Goal: Task Accomplishment & Management: Complete application form

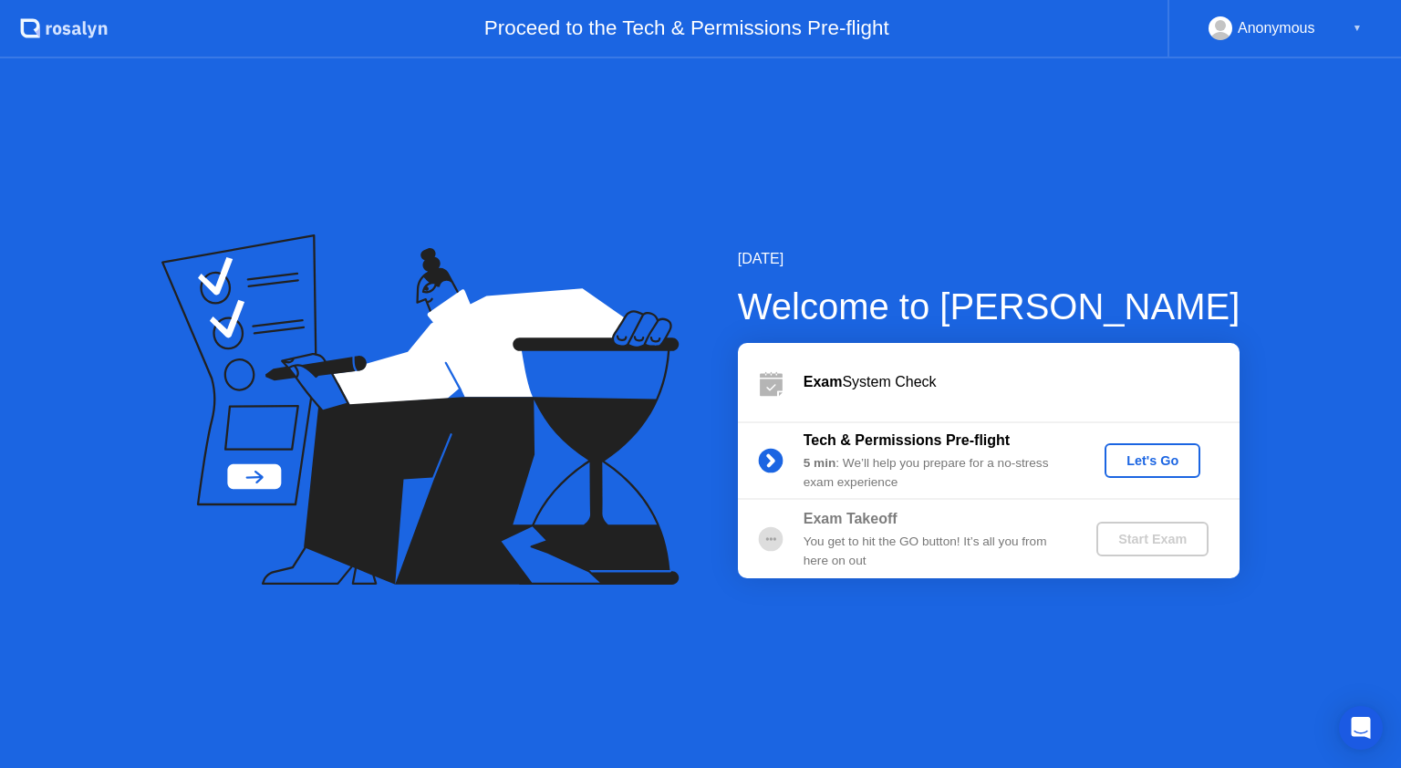
click at [1153, 462] on div "Let's Go" at bounding box center [1152, 460] width 81 height 15
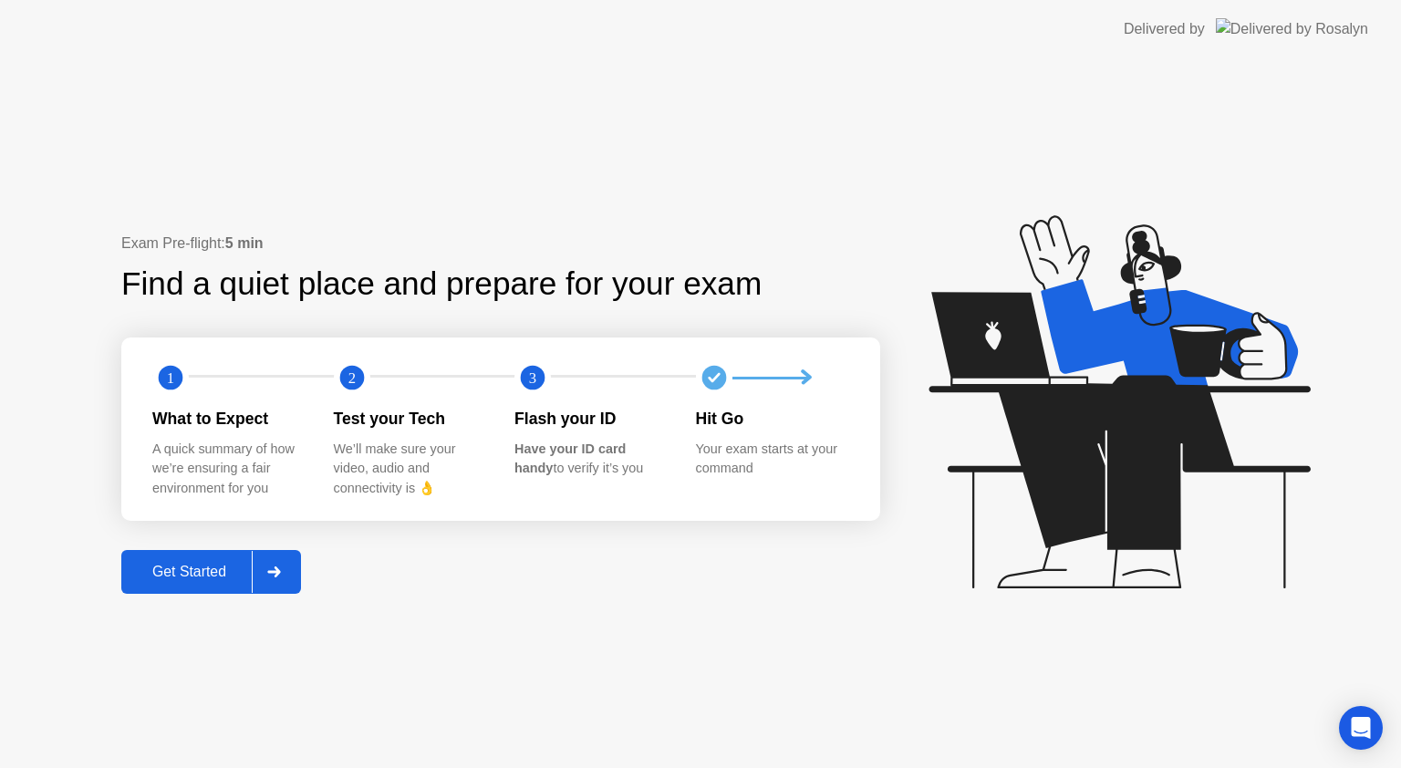
click at [267, 565] on div at bounding box center [274, 572] width 44 height 42
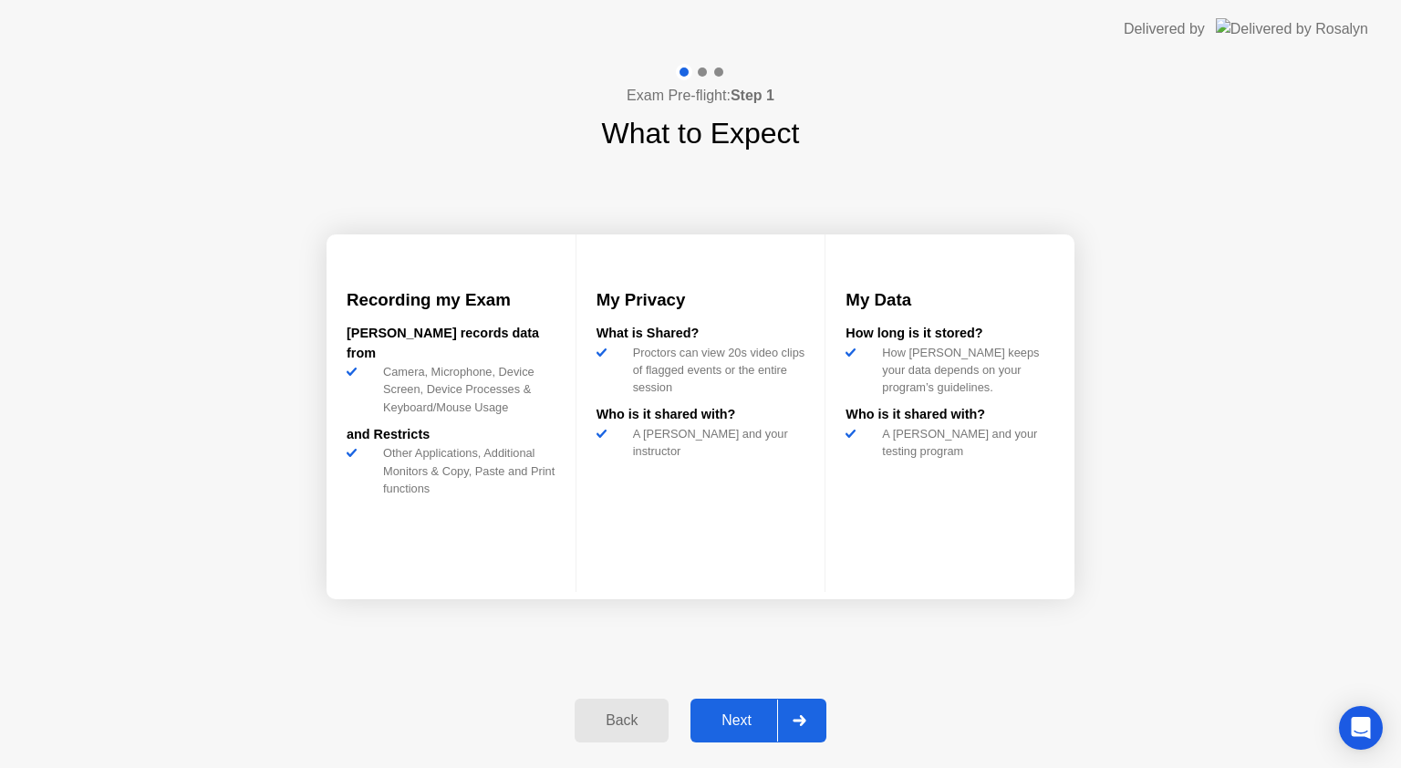
click at [795, 713] on div at bounding box center [799, 721] width 44 height 42
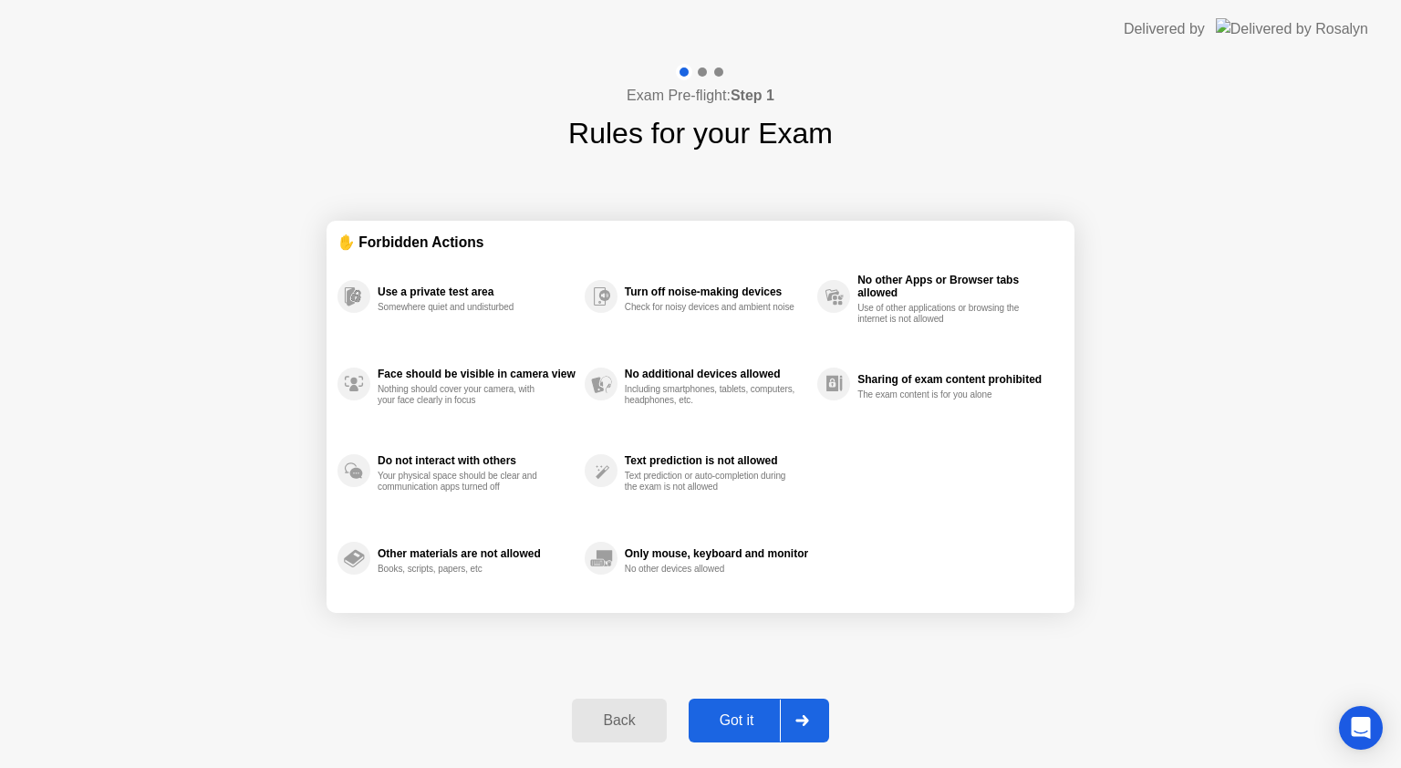
drag, startPoint x: 803, startPoint y: 706, endPoint x: 802, endPoint y: 715, distance: 9.2
click at [802, 715] on div at bounding box center [802, 721] width 44 height 42
select select "Available cameras"
select select "Available speakers"
select select "Available microphones"
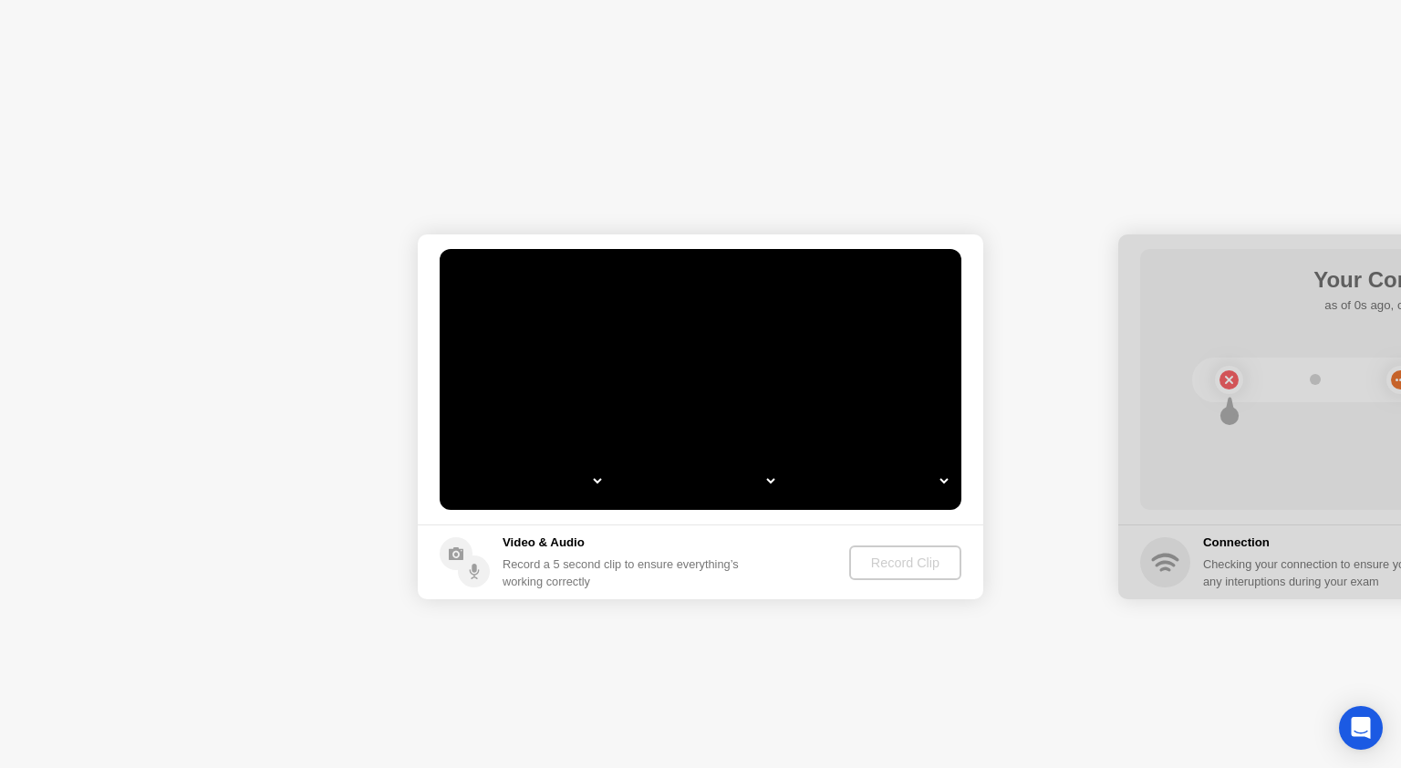
select select "*"
select select "*******"
select select "**********"
select select "*******"
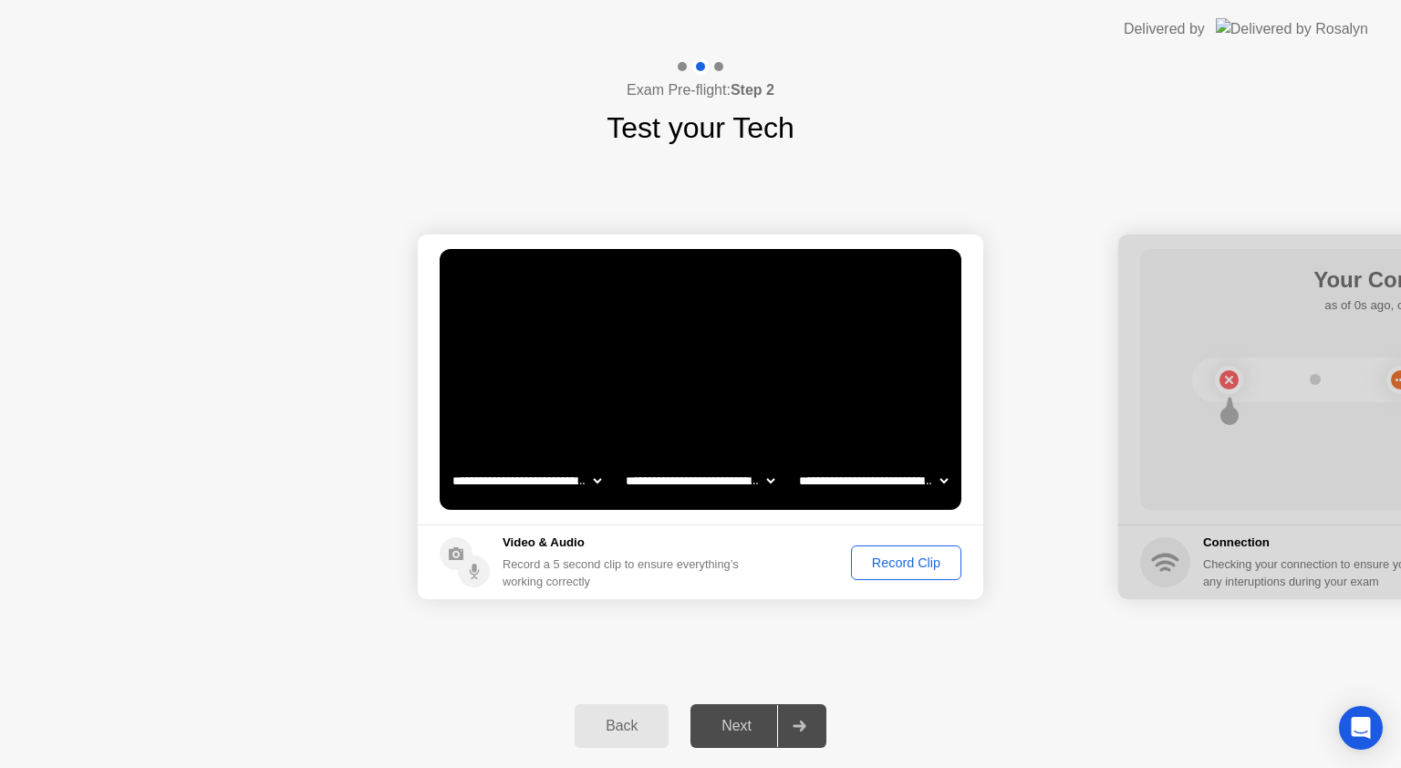
click at [897, 557] on div "Record Clip" at bounding box center [906, 562] width 98 height 15
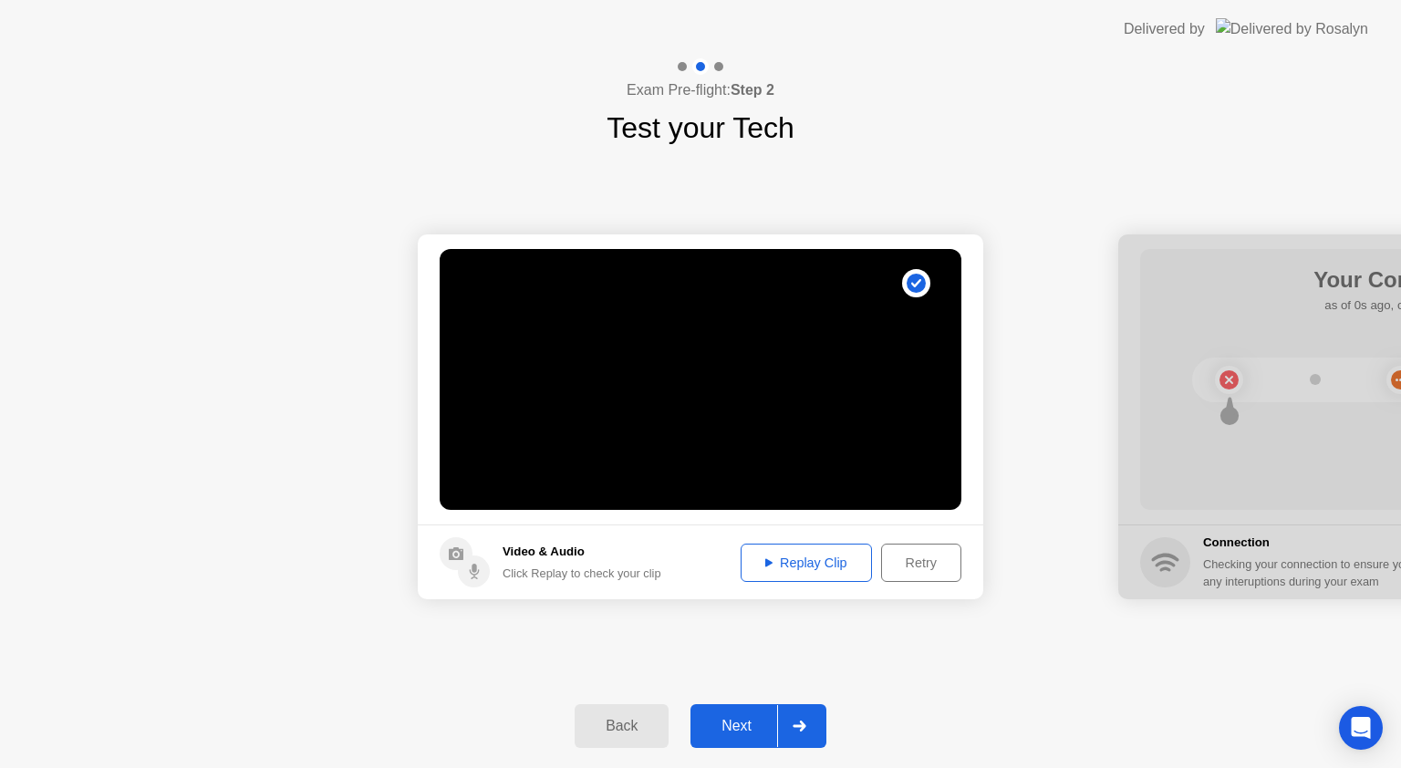
click at [817, 565] on div "Replay Clip" at bounding box center [806, 562] width 119 height 15
click at [945, 576] on button "Retry" at bounding box center [921, 563] width 80 height 38
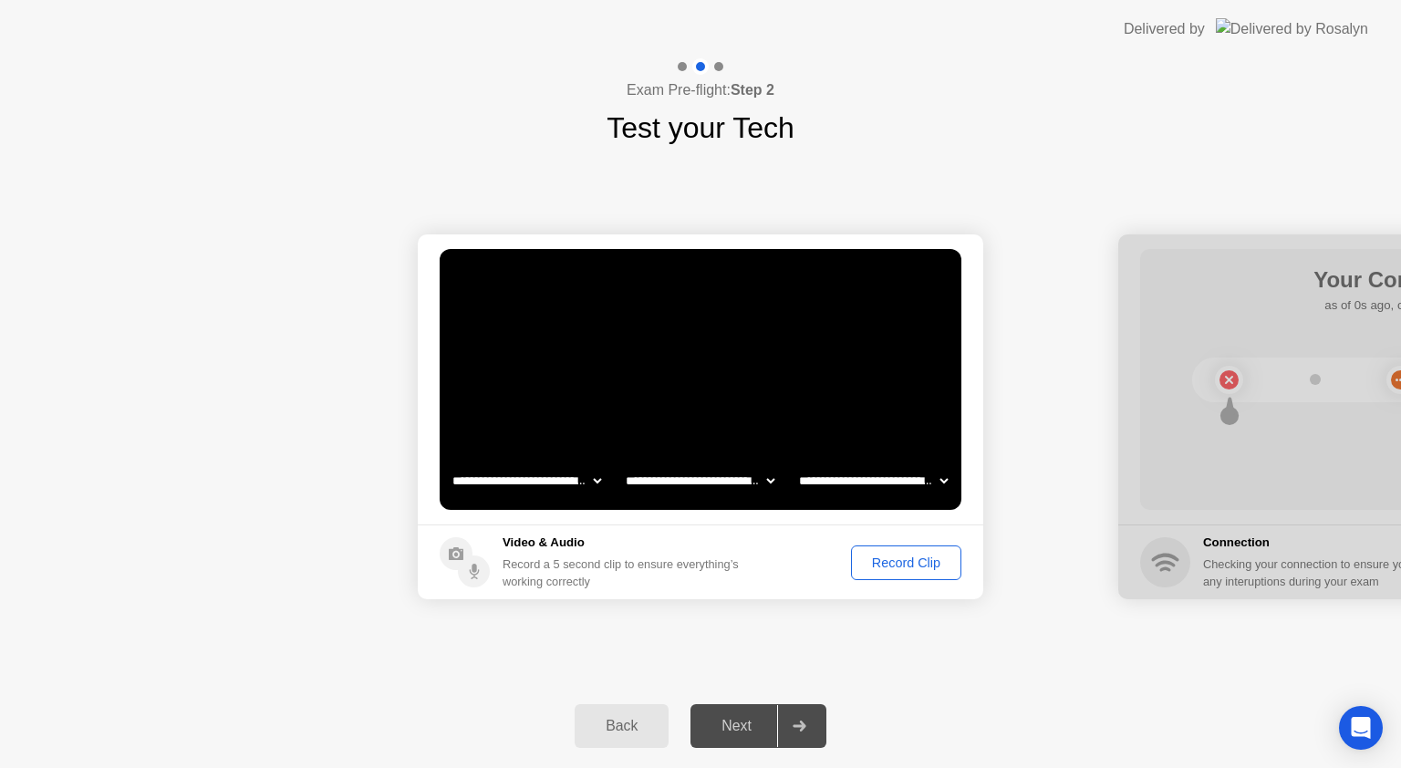
click at [900, 559] on div "Record Clip" at bounding box center [906, 562] width 98 height 15
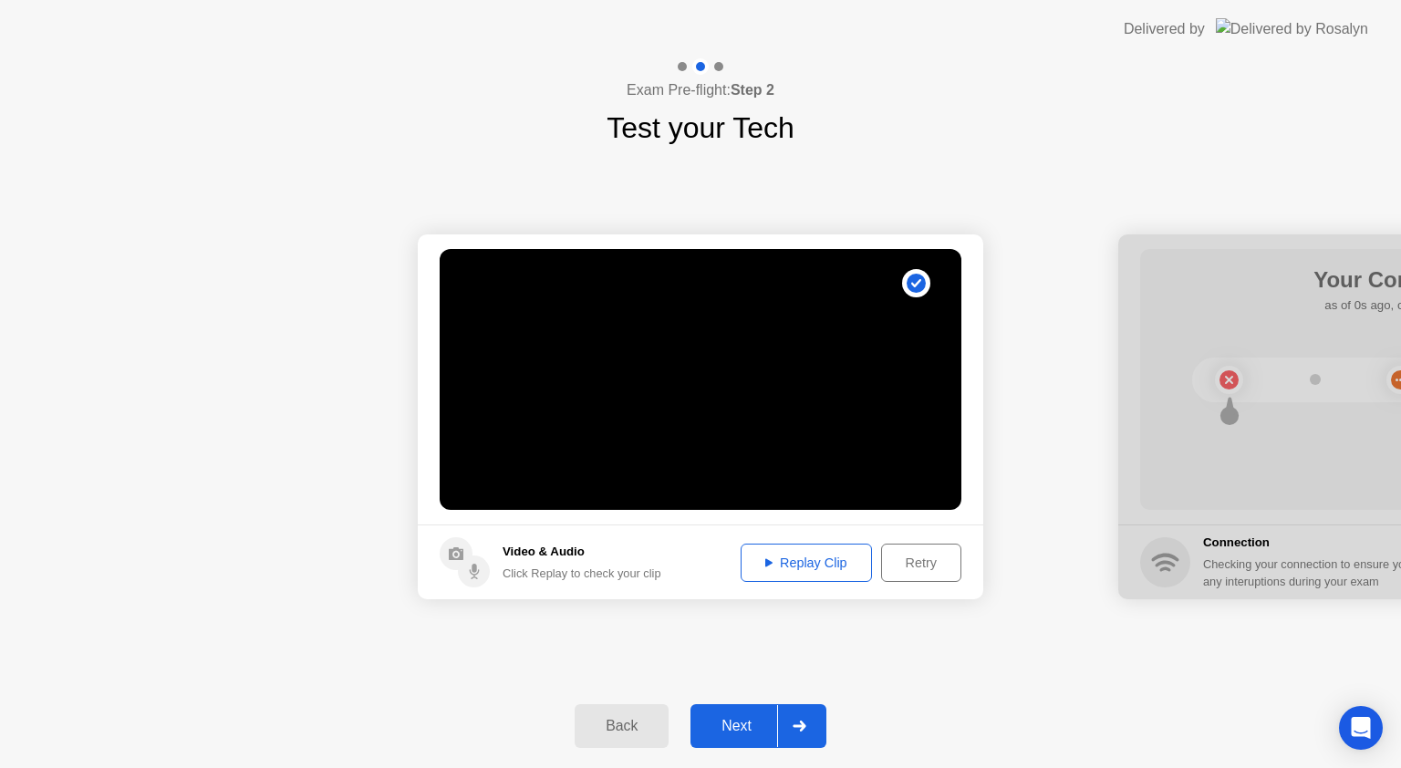
click at [810, 569] on div "Replay Clip" at bounding box center [806, 562] width 119 height 15
click at [809, 562] on div "Replay Clip" at bounding box center [806, 562] width 119 height 15
click at [932, 562] on div "Retry" at bounding box center [920, 562] width 67 height 15
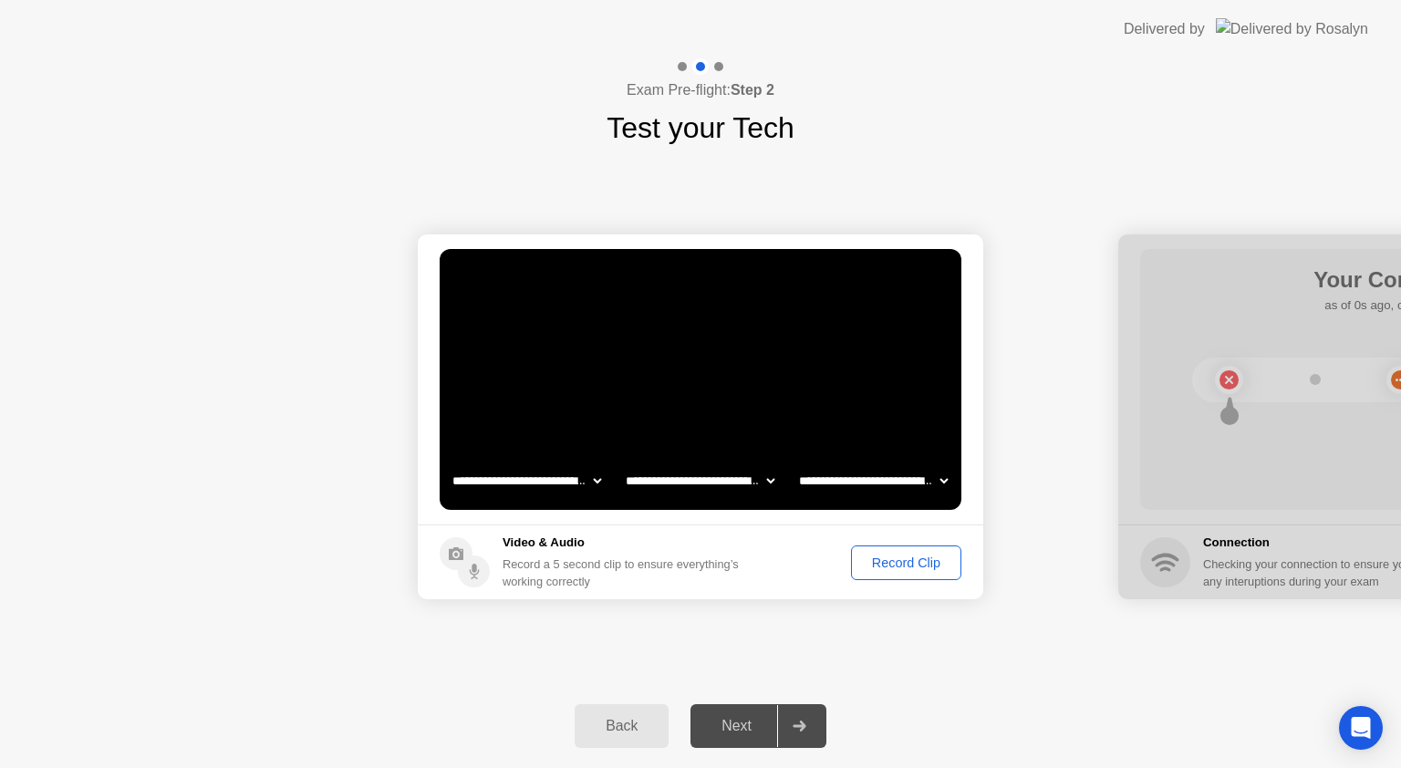
click at [932, 562] on div "Record Clip" at bounding box center [906, 562] width 98 height 15
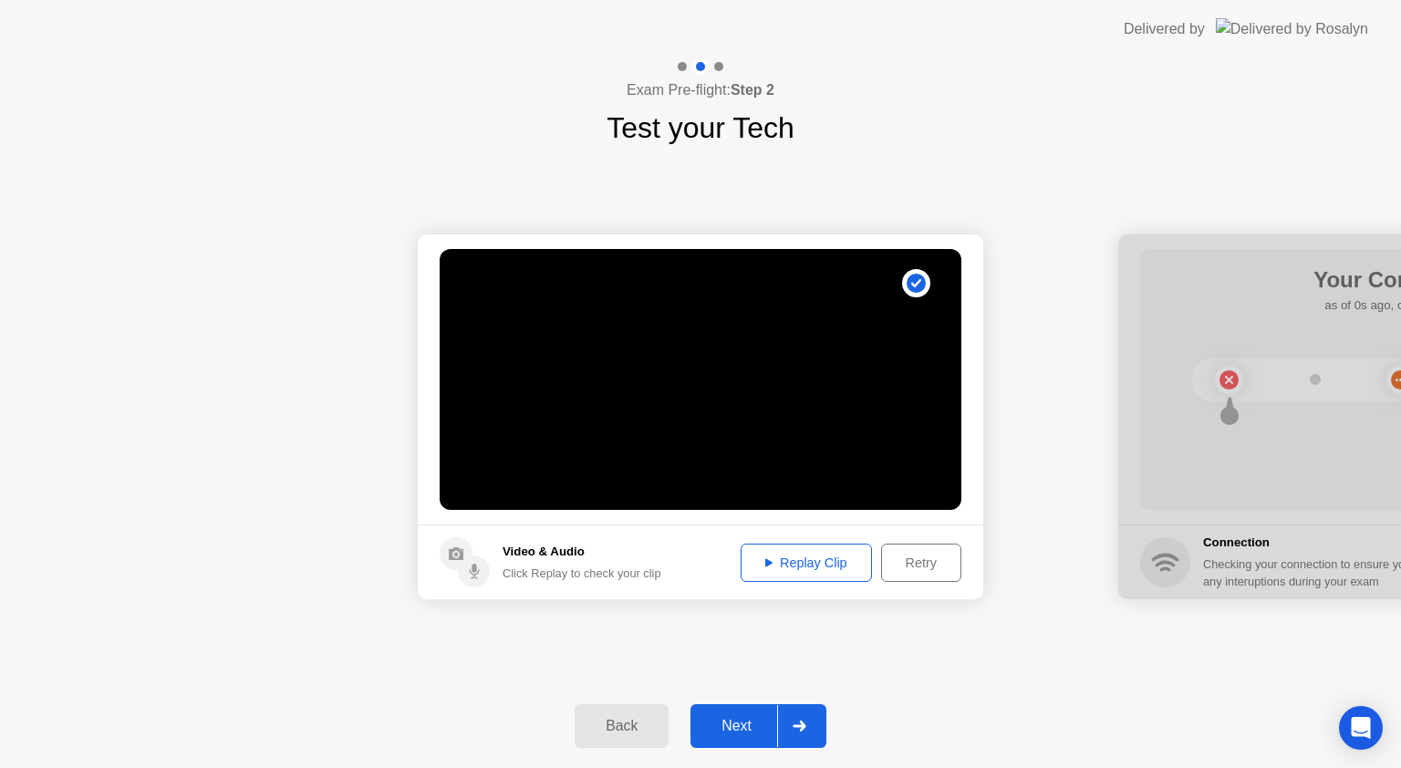
click at [941, 559] on div "Retry" at bounding box center [920, 562] width 67 height 15
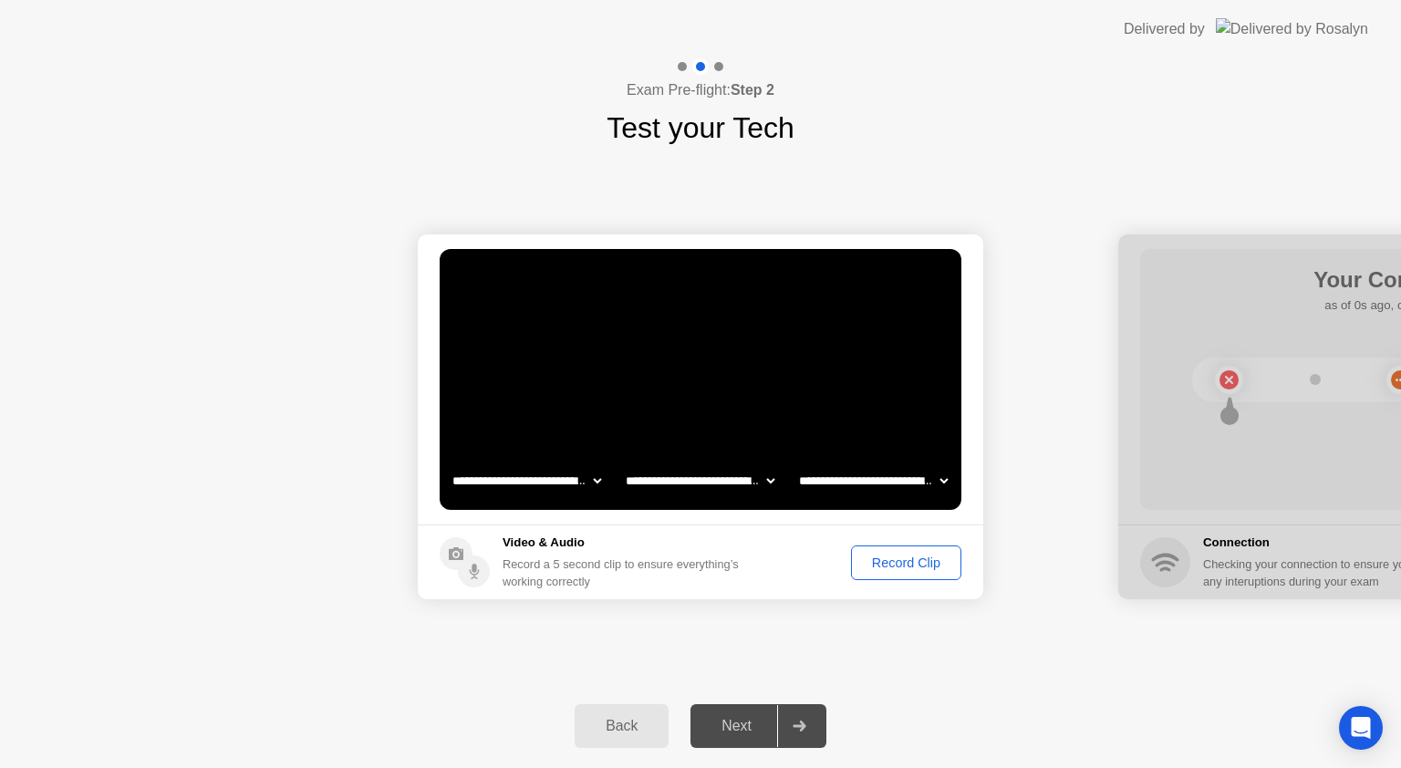
click at [941, 559] on div "Record Clip" at bounding box center [906, 562] width 98 height 15
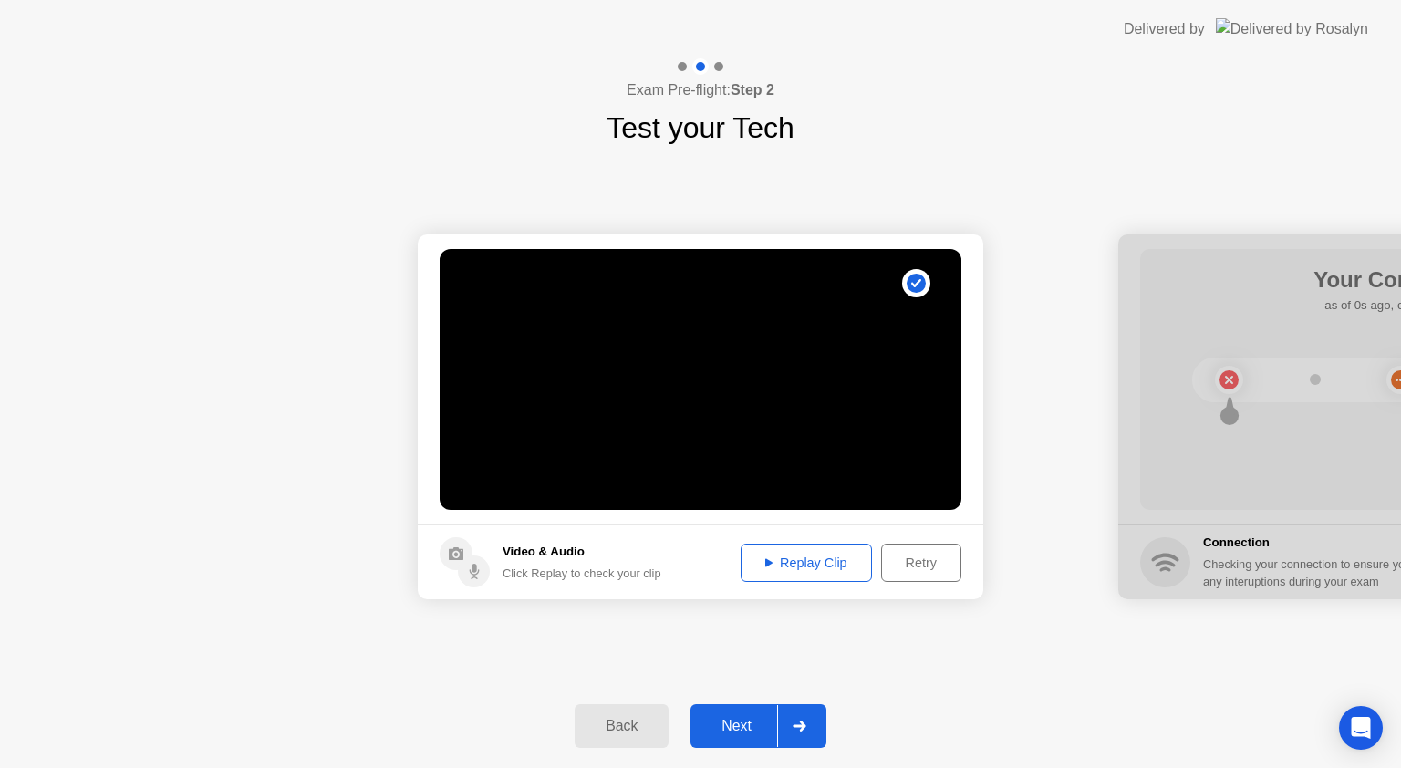
click at [772, 563] on div "Replay Clip" at bounding box center [806, 562] width 119 height 15
click at [809, 727] on div at bounding box center [799, 726] width 44 height 42
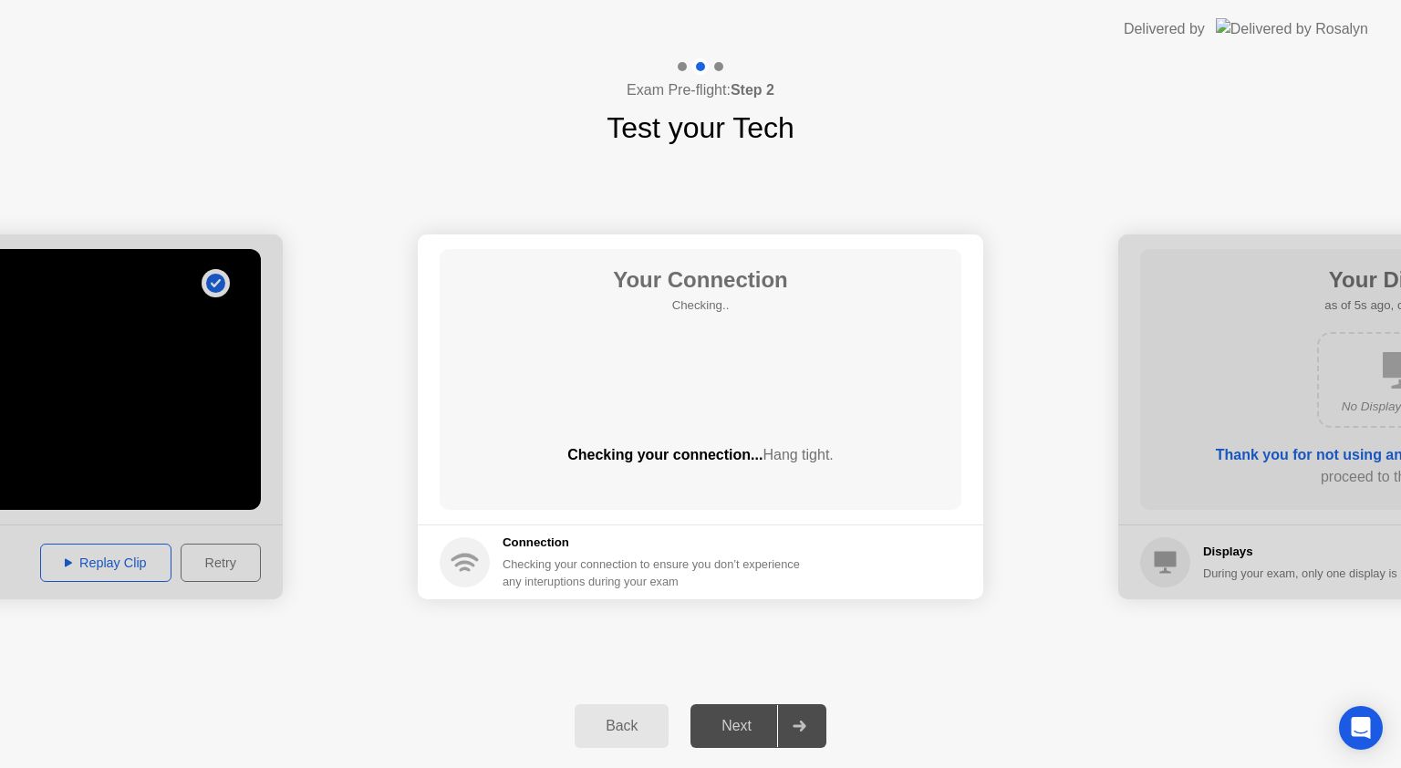
click at [662, 729] on div "Back" at bounding box center [621, 726] width 83 height 16
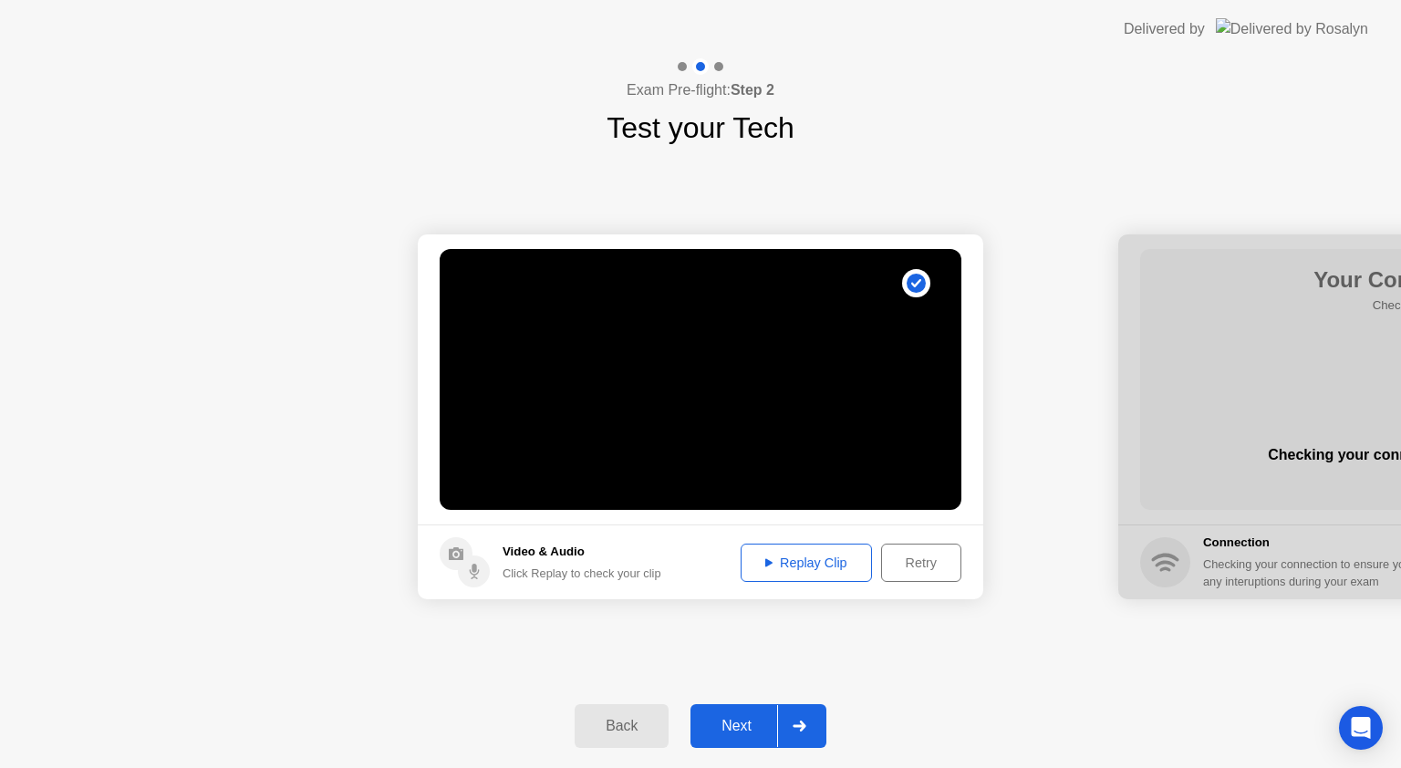
click at [801, 723] on icon at bounding box center [800, 725] width 14 height 11
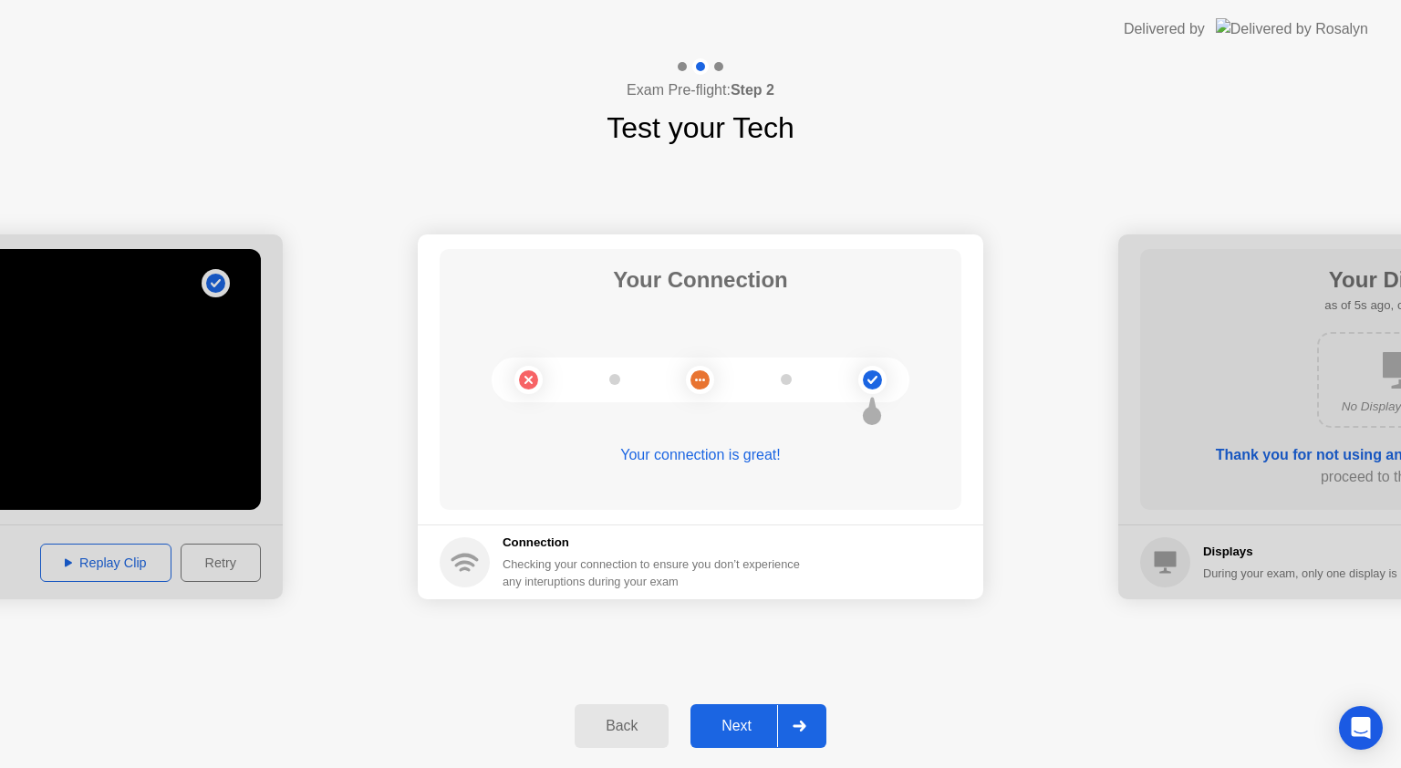
click at [810, 717] on div at bounding box center [799, 726] width 44 height 42
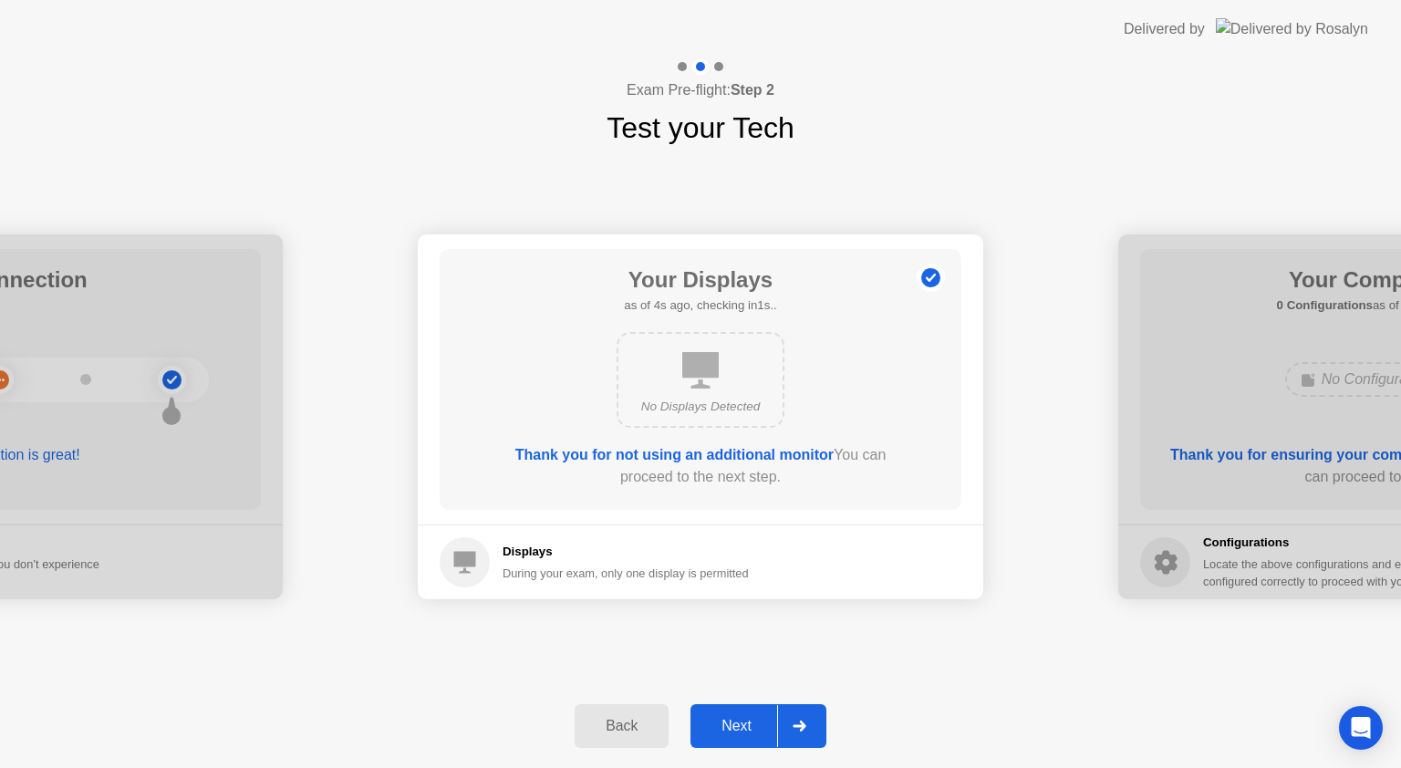
click at [812, 710] on div at bounding box center [799, 726] width 44 height 42
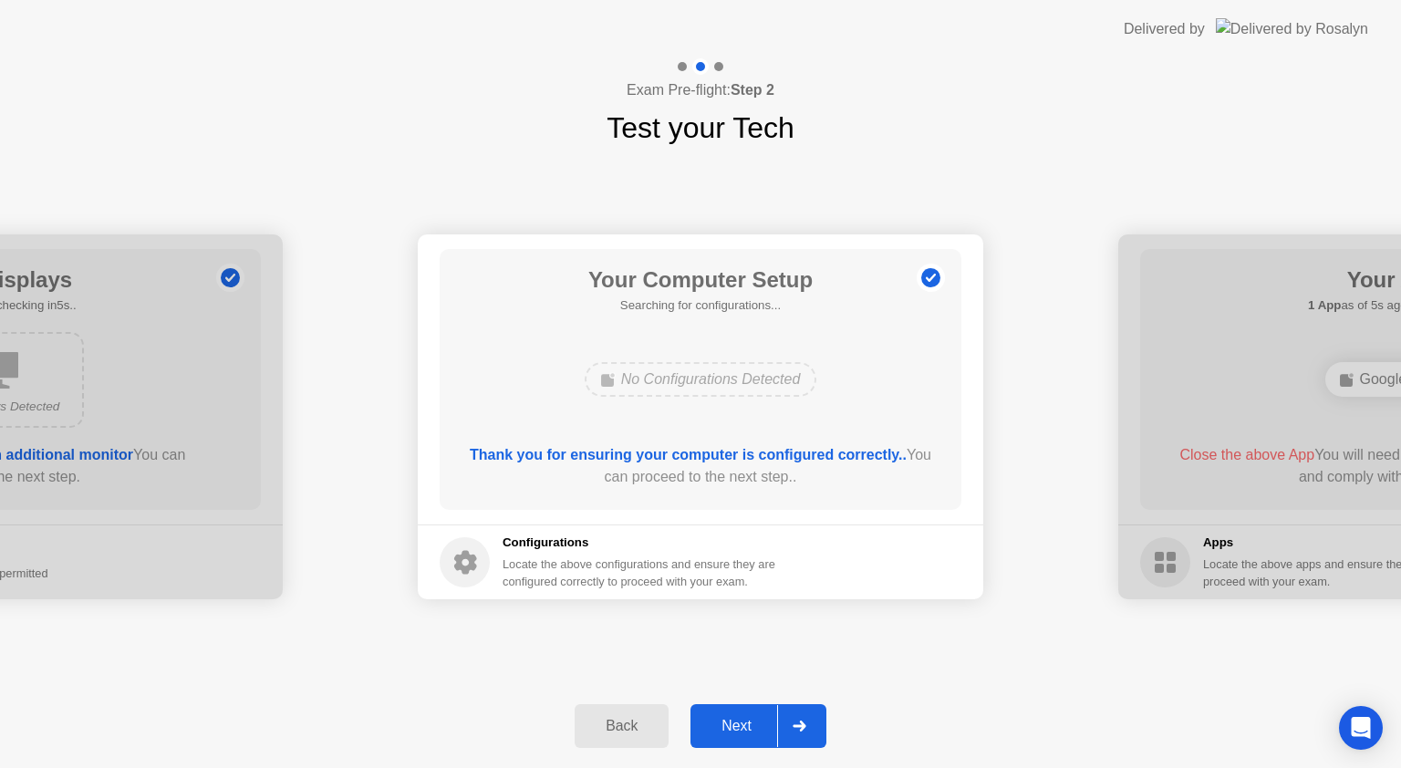
click at [812, 710] on div at bounding box center [799, 726] width 44 height 42
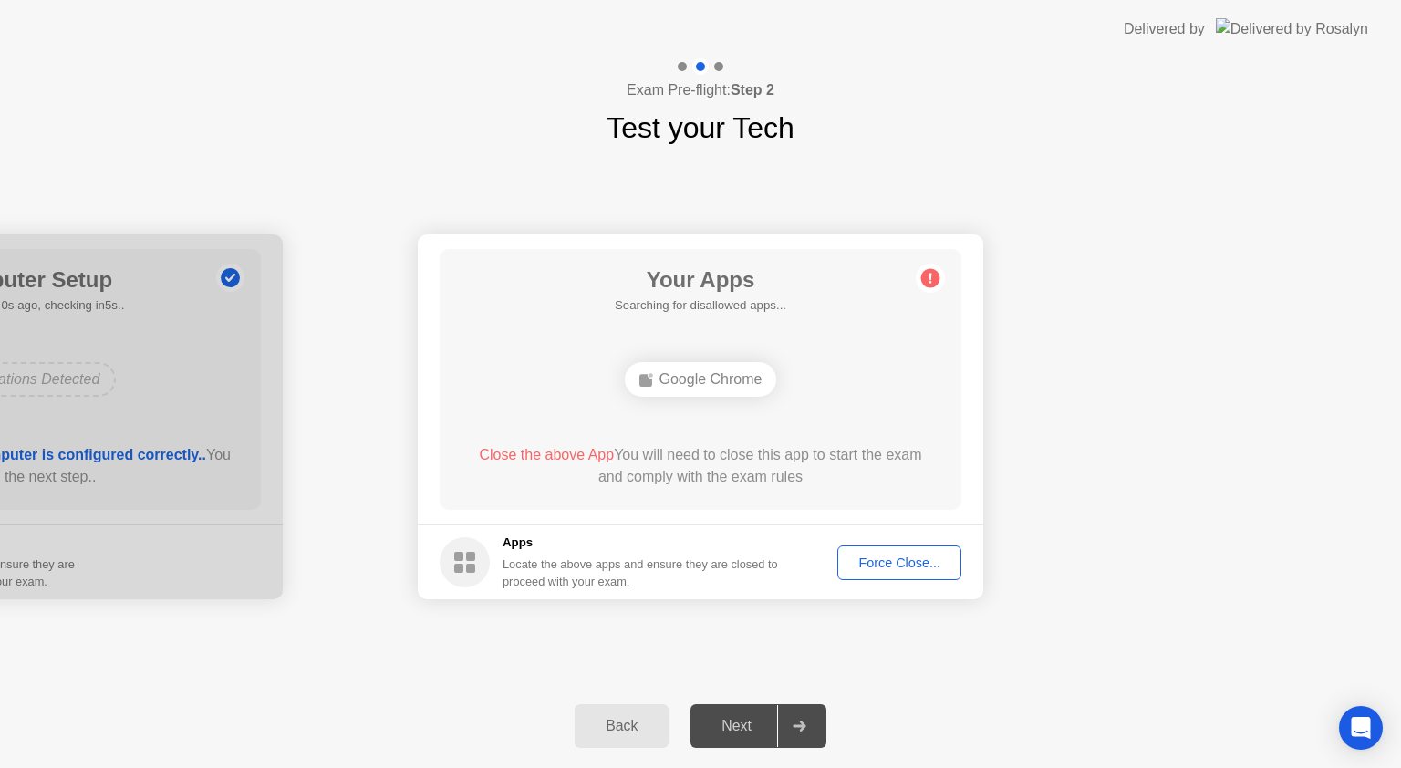
click at [919, 567] on div "Force Close..." at bounding box center [899, 562] width 111 height 15
click at [580, 449] on span "Close the above App" at bounding box center [546, 455] width 135 height 16
click at [633, 728] on div "Back" at bounding box center [621, 726] width 83 height 16
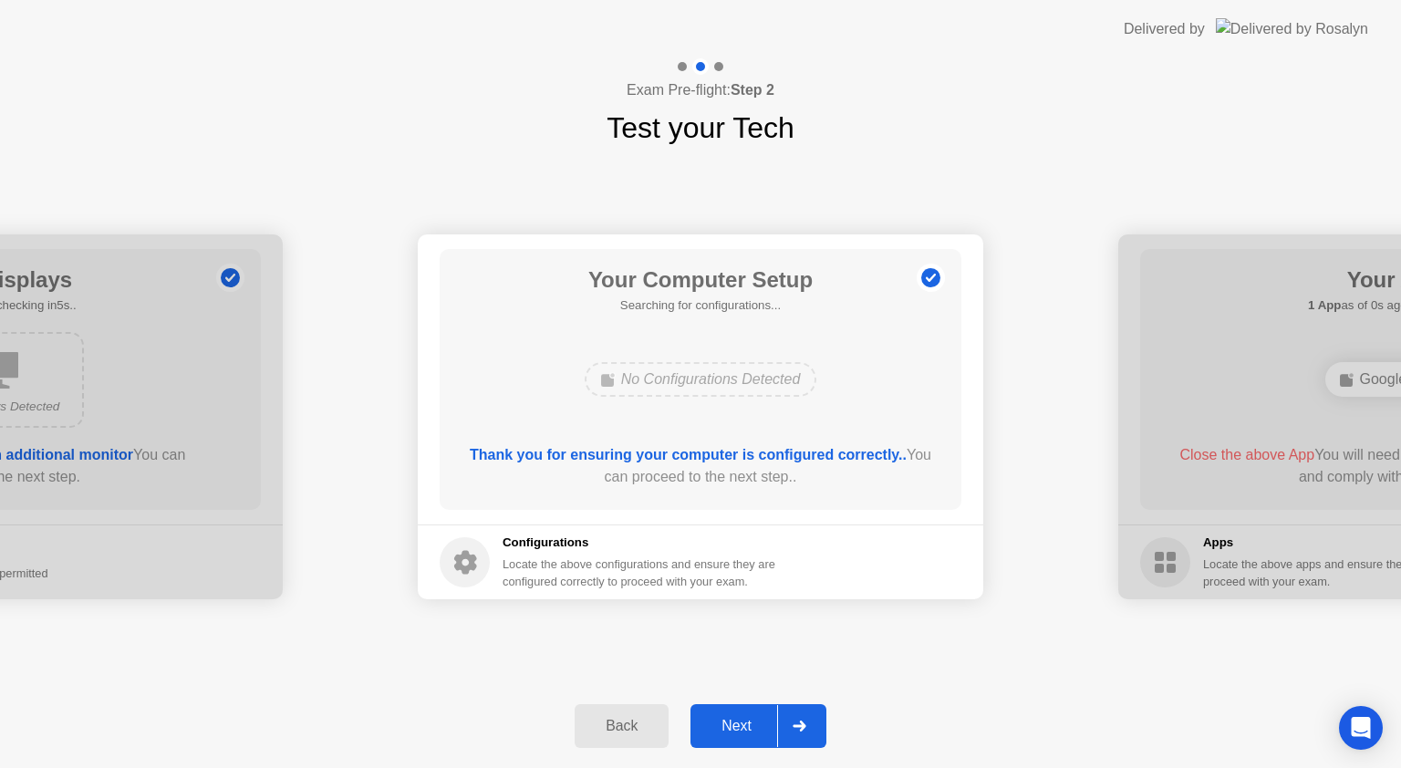
click at [814, 735] on div at bounding box center [799, 726] width 44 height 42
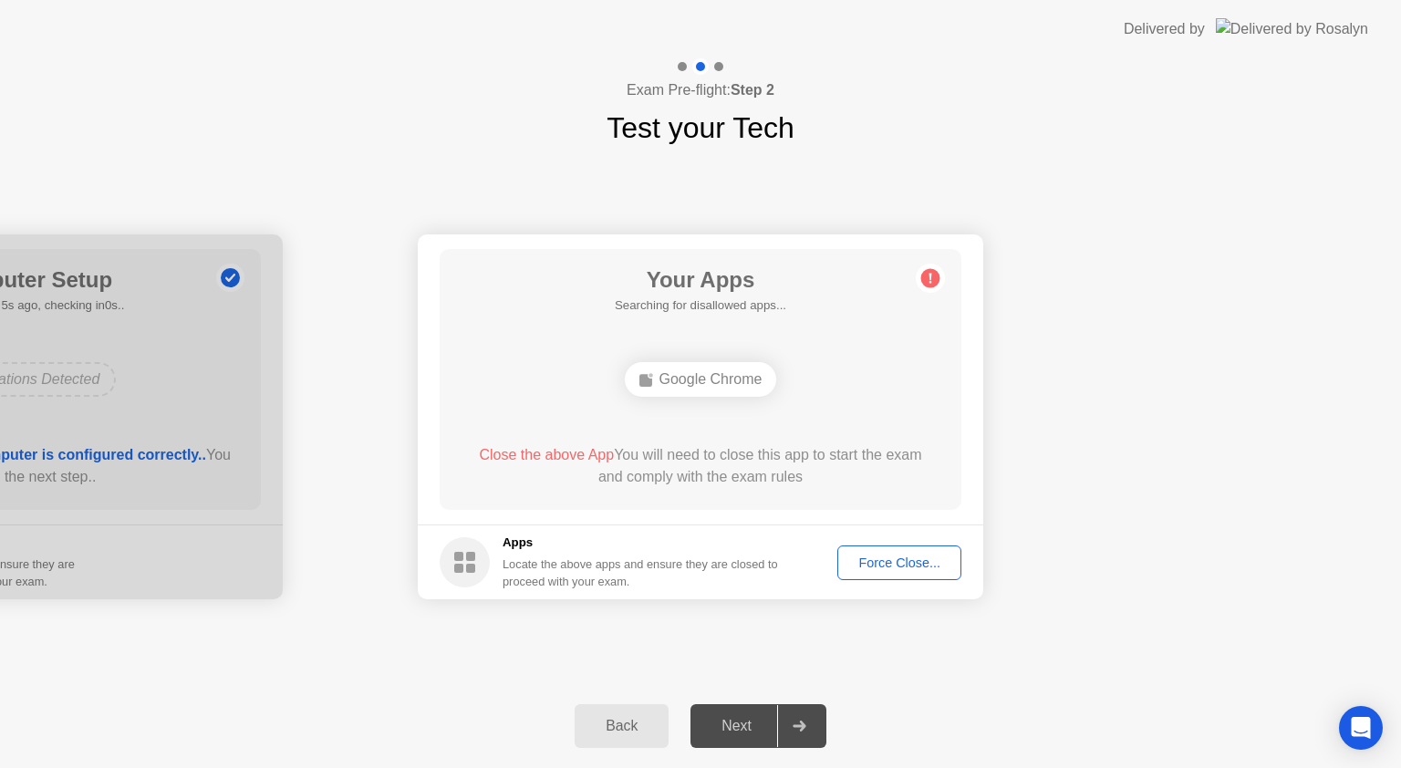
click at [854, 342] on div "Your Apps Searching for disallowed apps... Google Chrome Close the above App Yo…" at bounding box center [701, 379] width 522 height 261
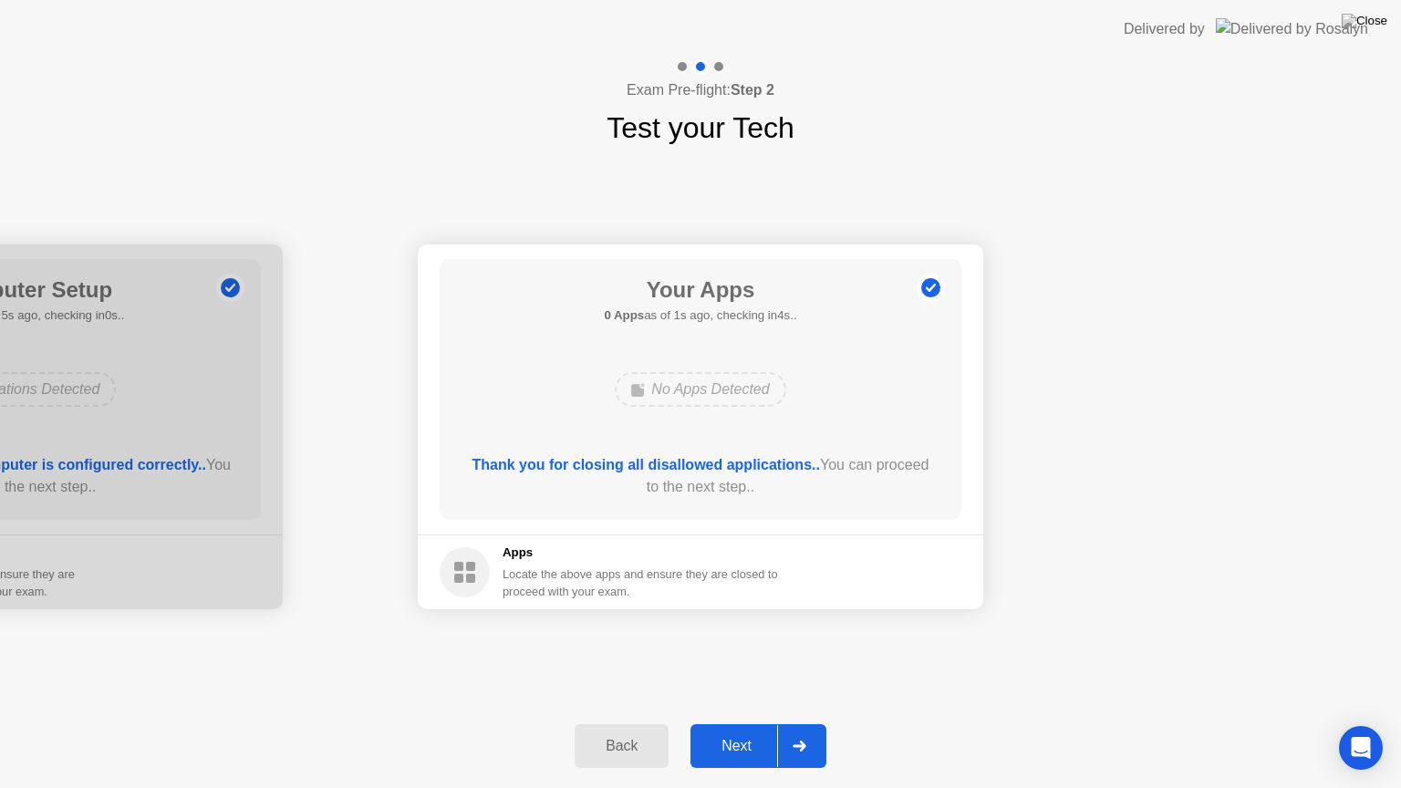
click at [802, 754] on div at bounding box center [799, 746] width 44 height 42
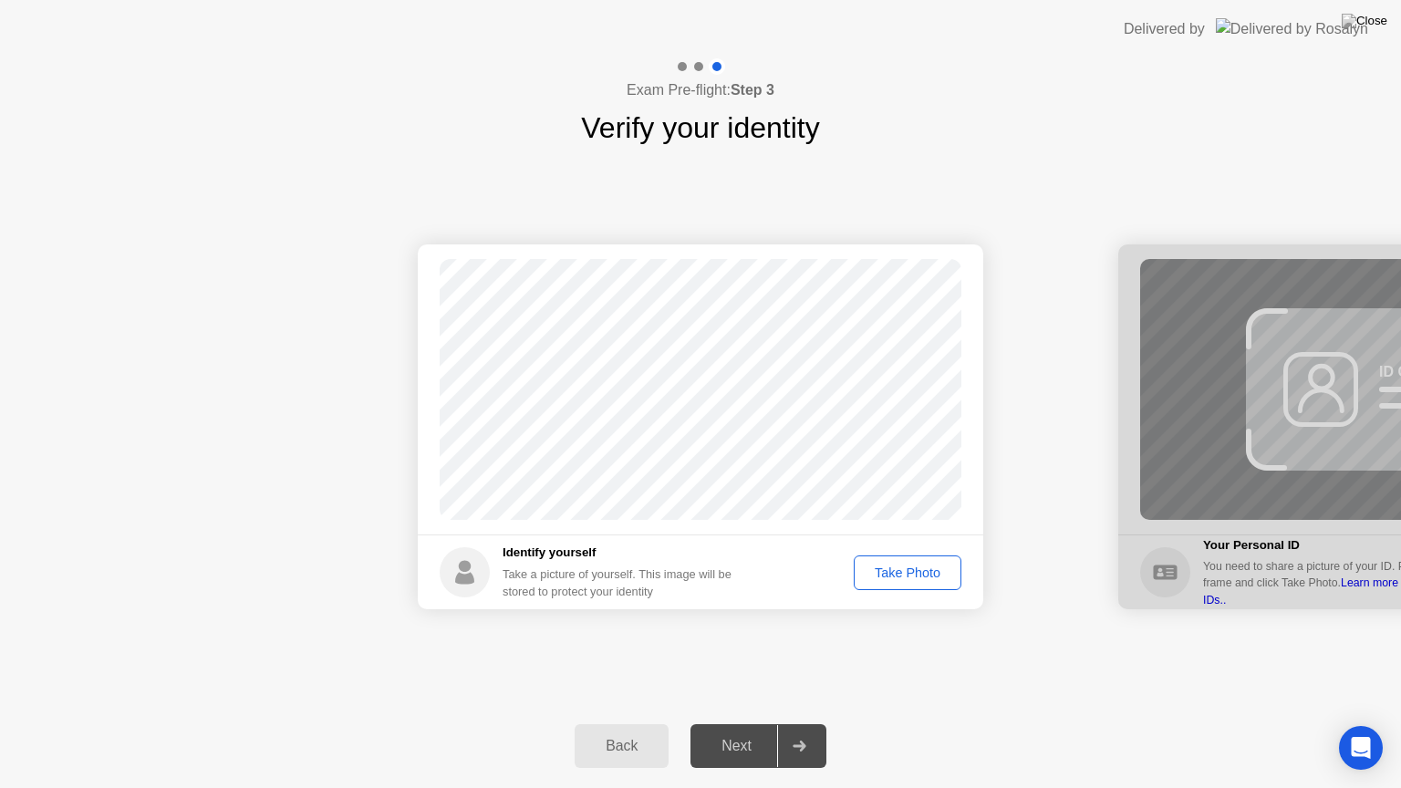
click at [932, 561] on button "Take Photo" at bounding box center [908, 572] width 108 height 35
click at [787, 746] on div at bounding box center [799, 746] width 44 height 42
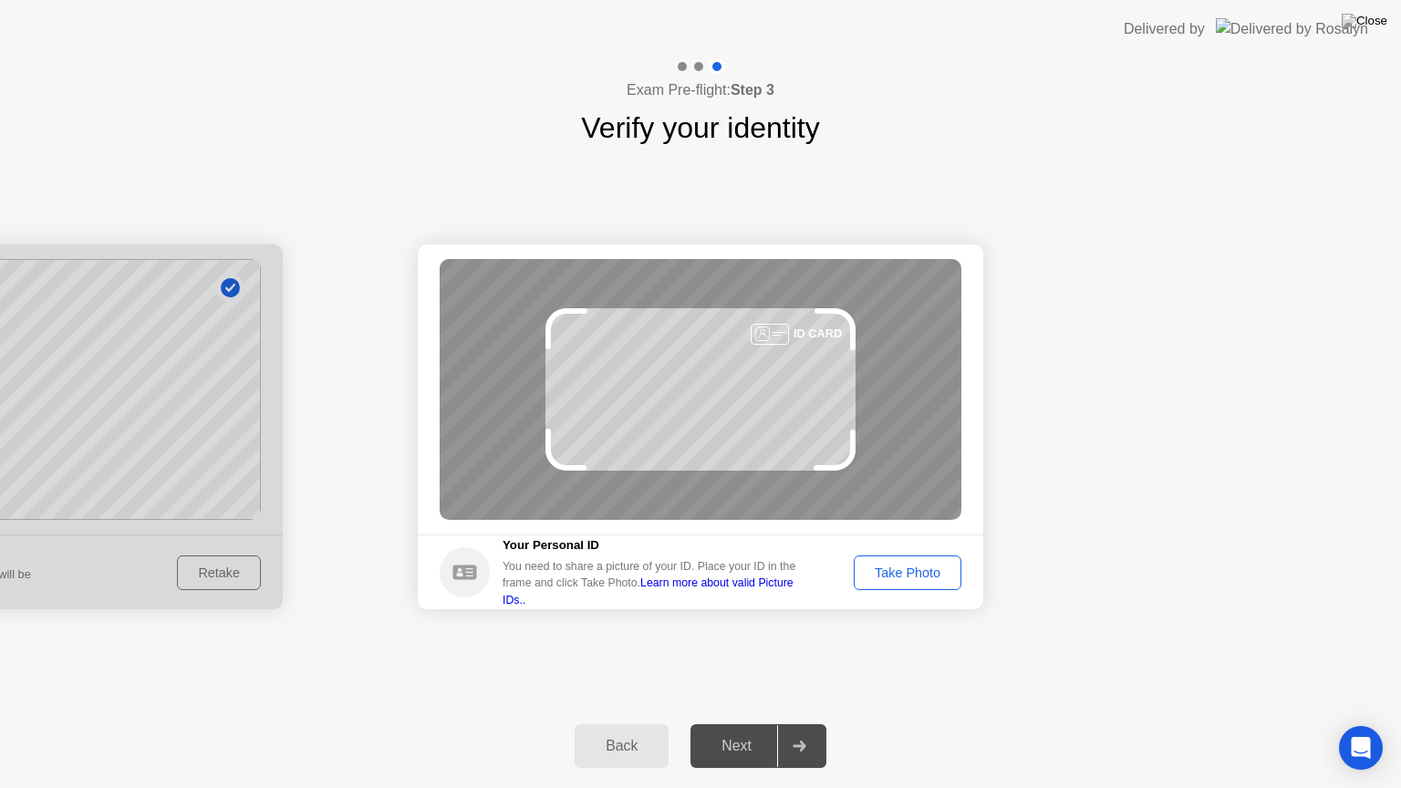
click at [938, 580] on div "Take Photo" at bounding box center [907, 572] width 95 height 15
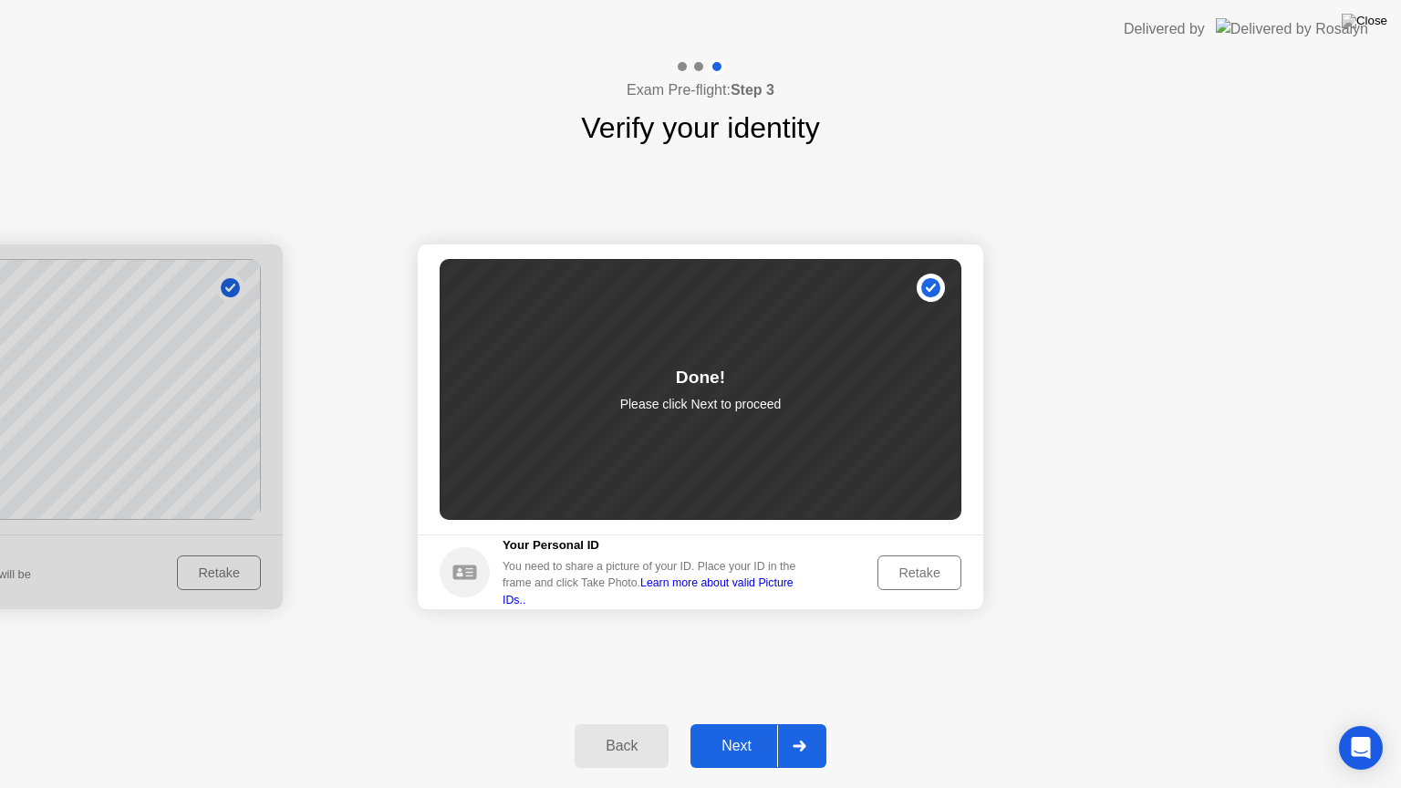
click at [790, 741] on div at bounding box center [799, 746] width 44 height 42
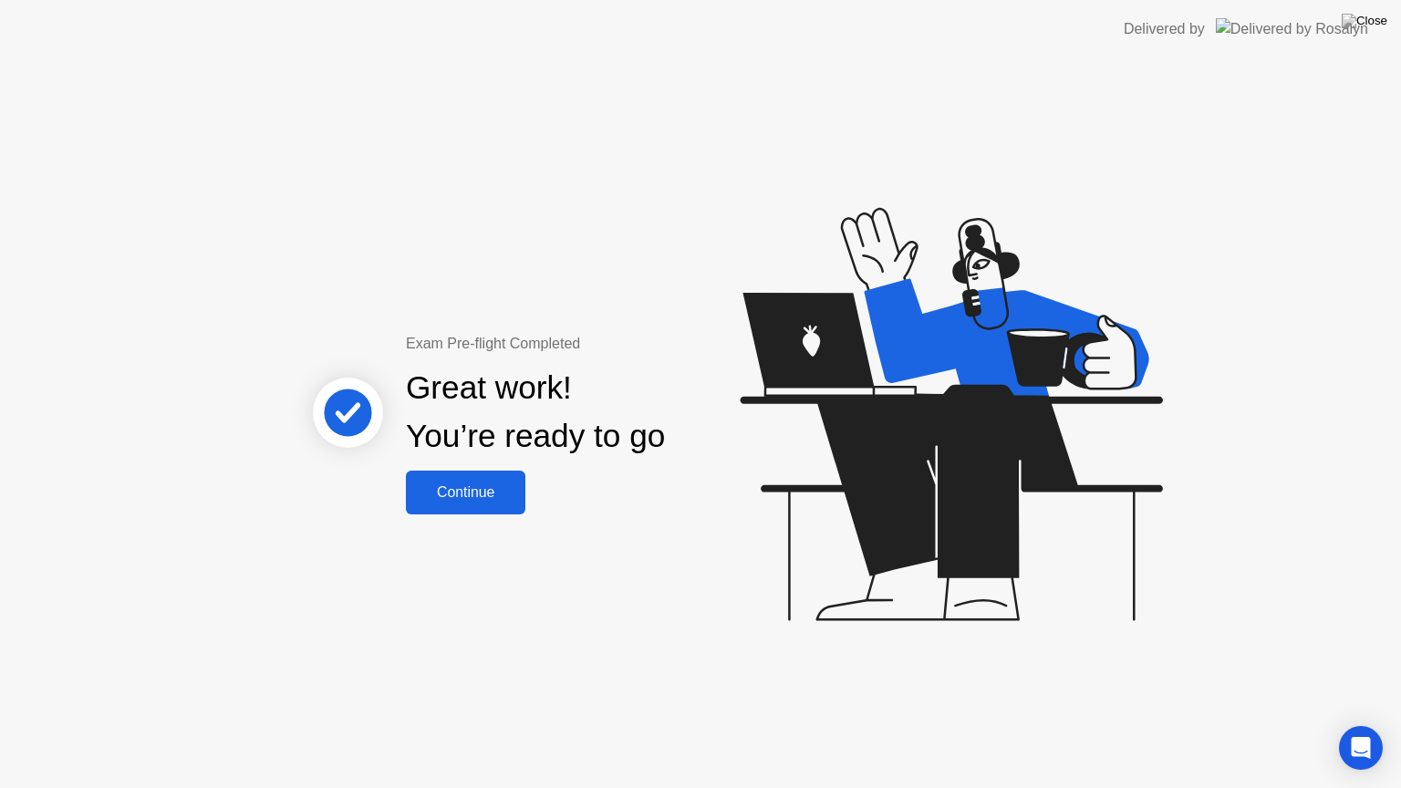
click at [472, 484] on div "Continue" at bounding box center [465, 492] width 109 height 16
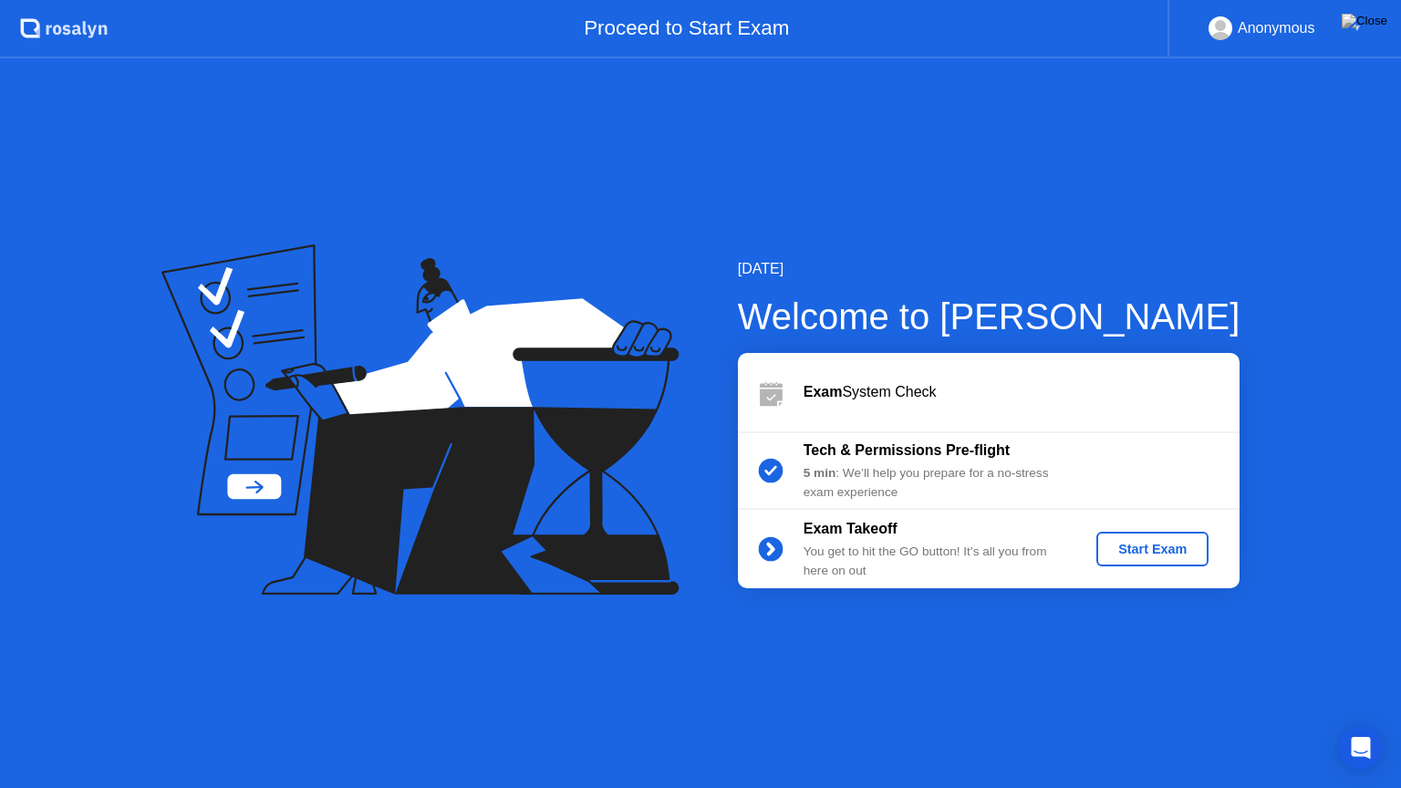
click at [1125, 546] on div "Start Exam" at bounding box center [1153, 549] width 98 height 15
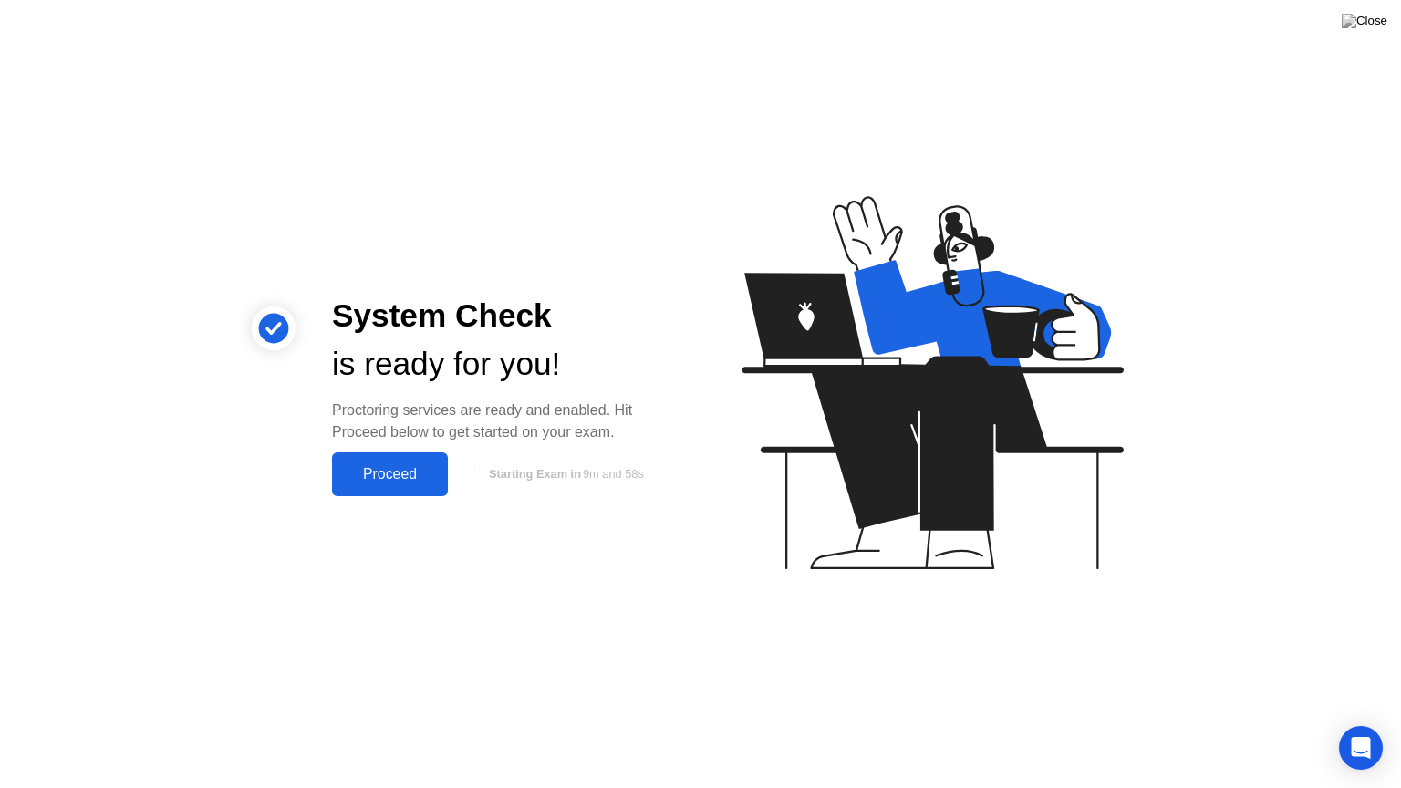
click at [395, 482] on div "Proceed" at bounding box center [389, 474] width 105 height 16
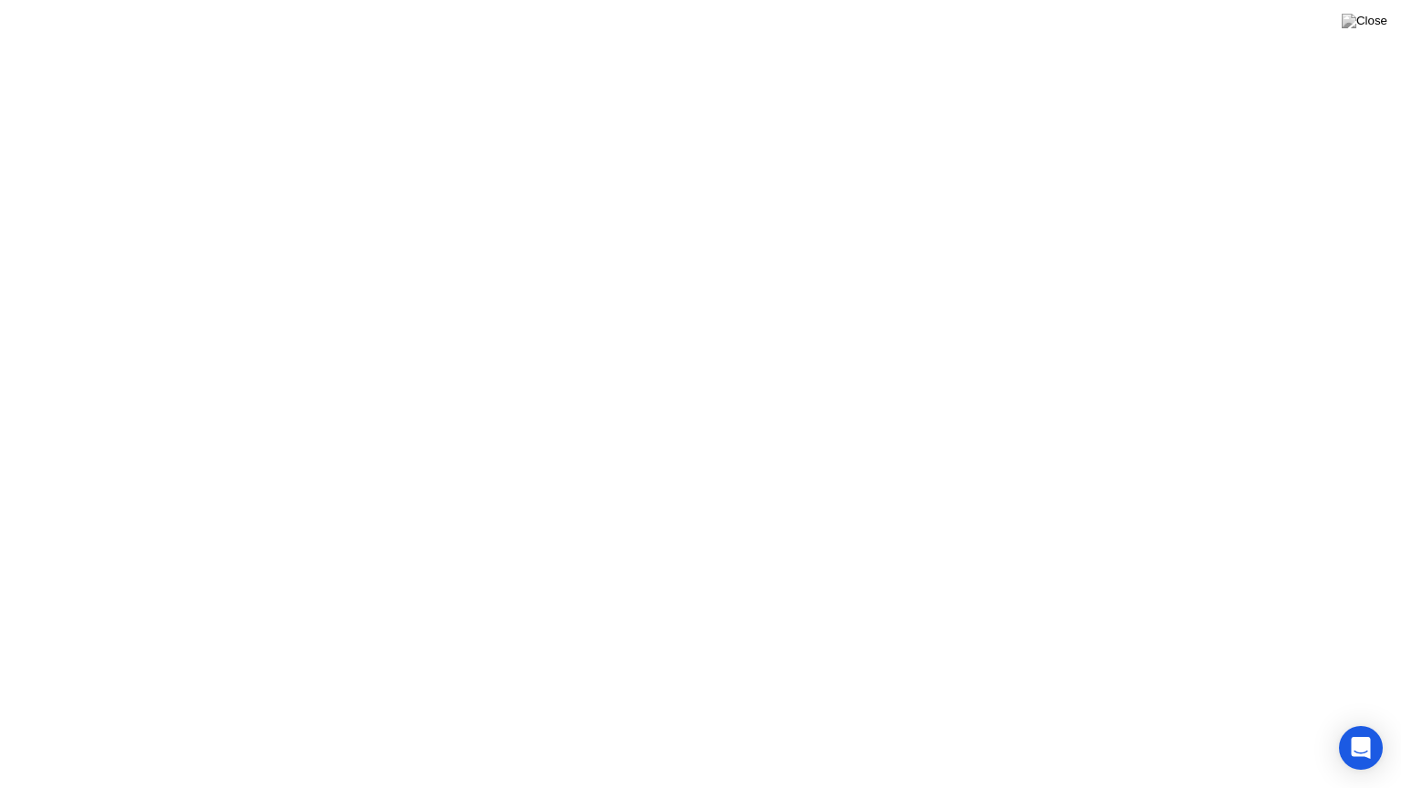
click icon
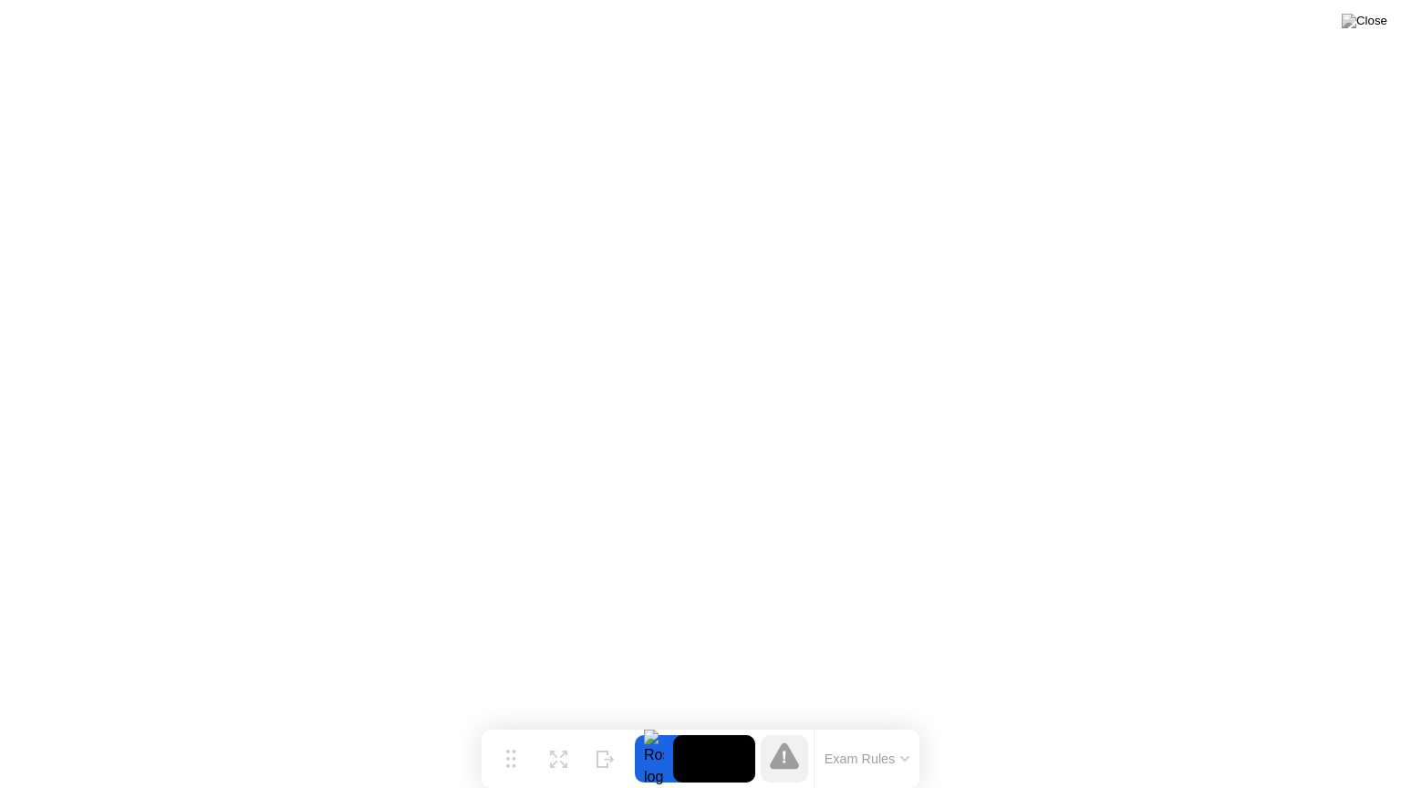
click at [783, 765] on icon at bounding box center [784, 755] width 29 height 26
click at [783, 763] on icon at bounding box center [785, 757] width 4 height 13
click at [791, 747] on icon at bounding box center [784, 755] width 29 height 29
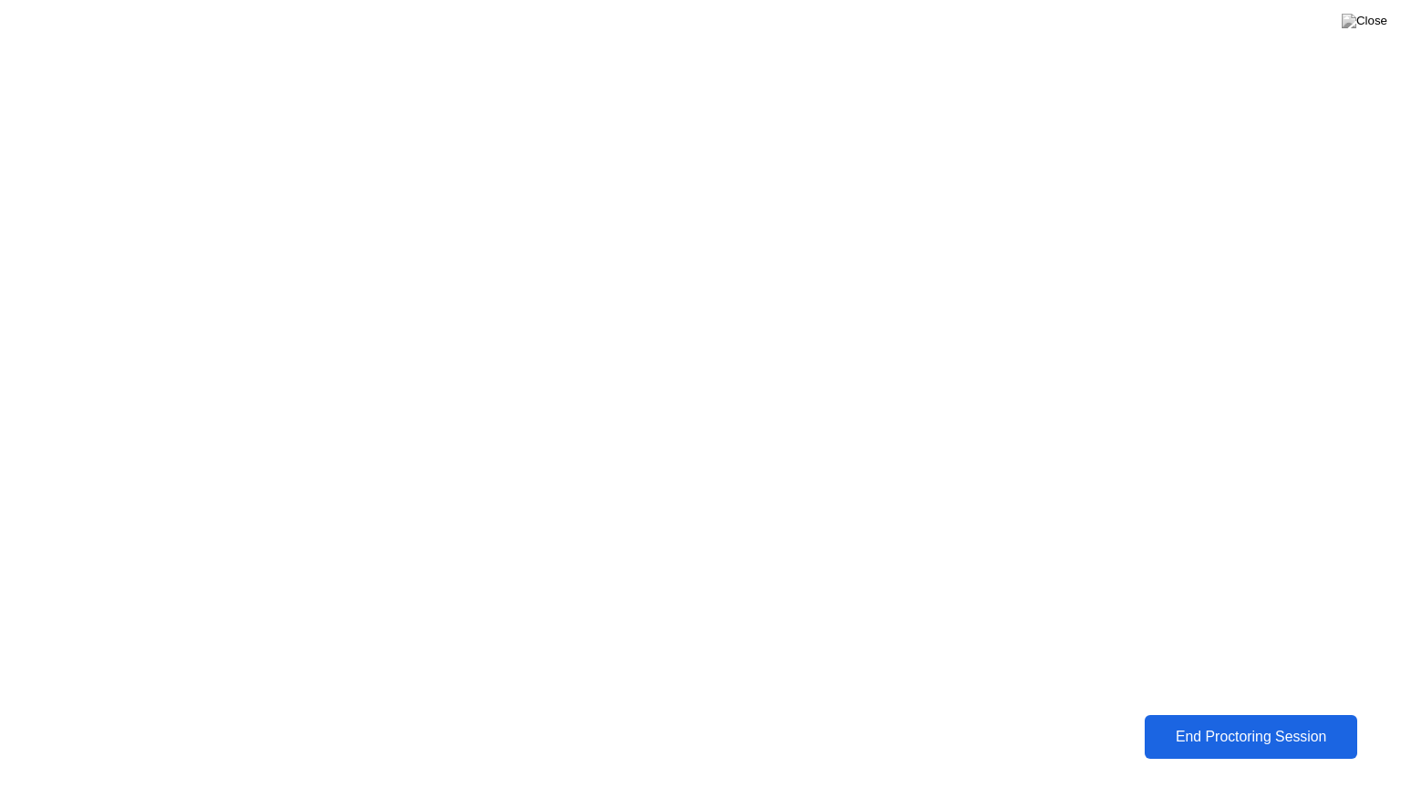
click at [1299, 744] on div "End Proctoring Session" at bounding box center [1250, 737] width 204 height 16
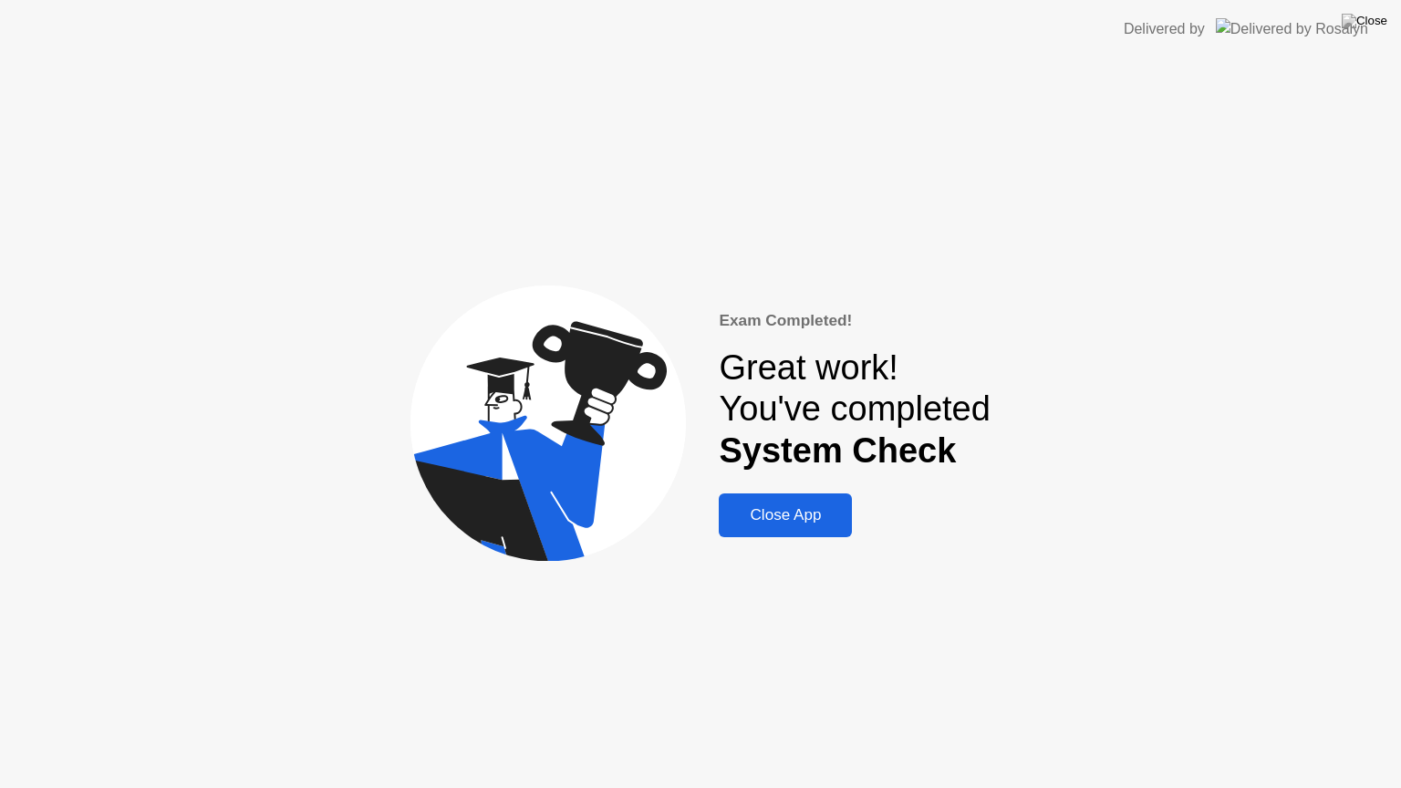
click at [813, 517] on div "Close App" at bounding box center [785, 515] width 122 height 18
